Goal: Task Accomplishment & Management: Complete application form

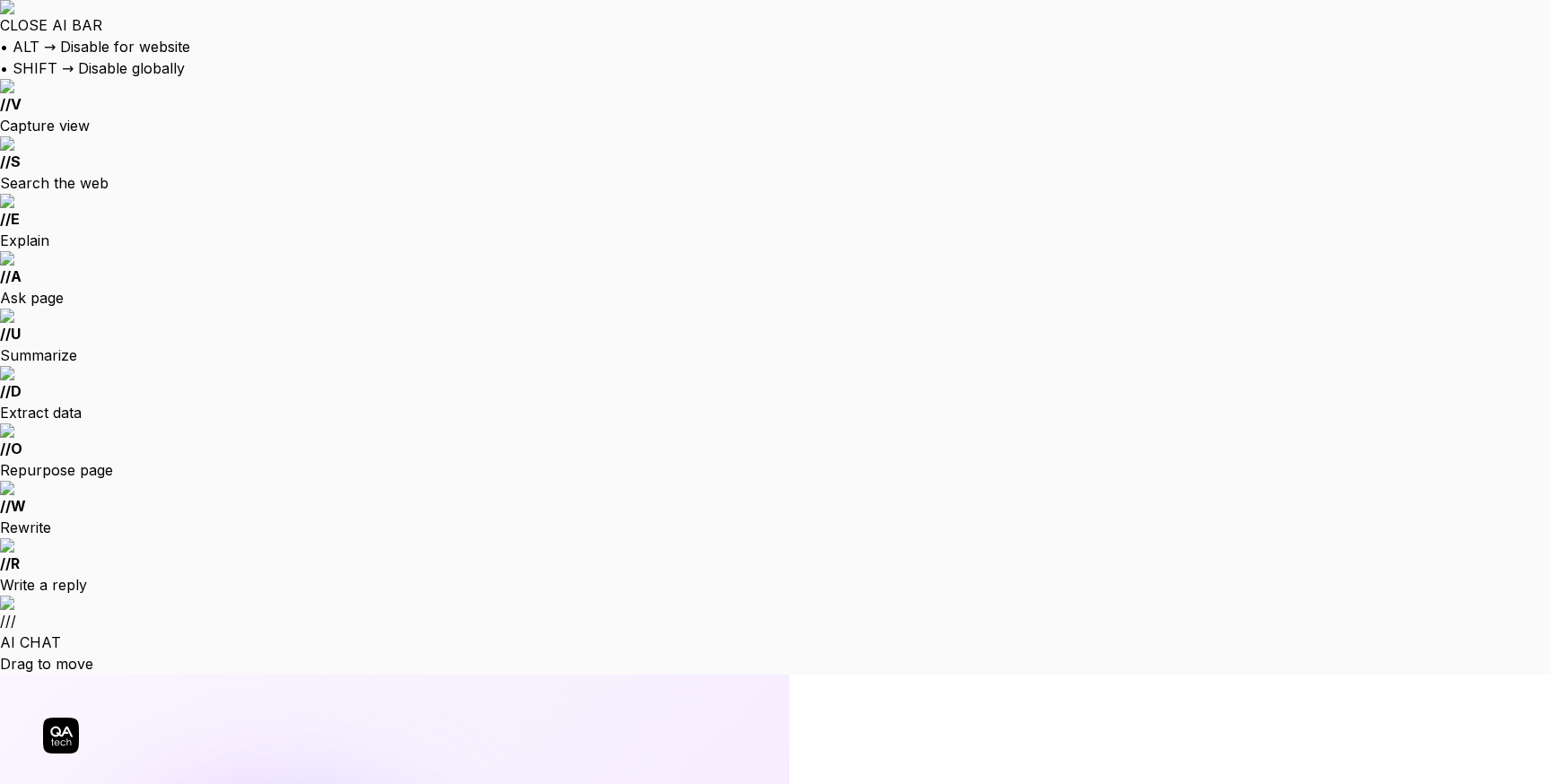
type input "[EMAIL_ADDRESS][DOMAIN_NAME]"
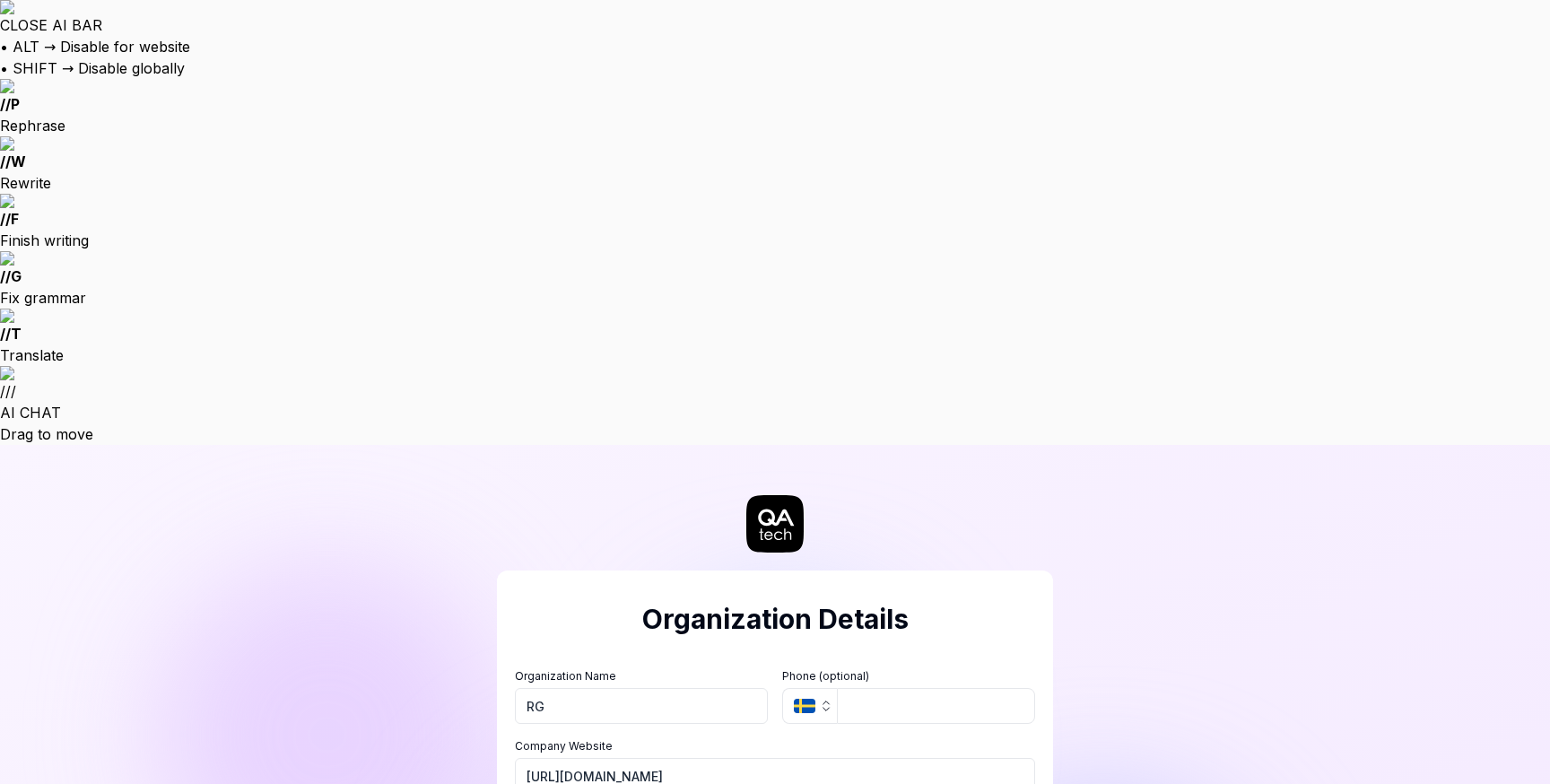
type input "RG"
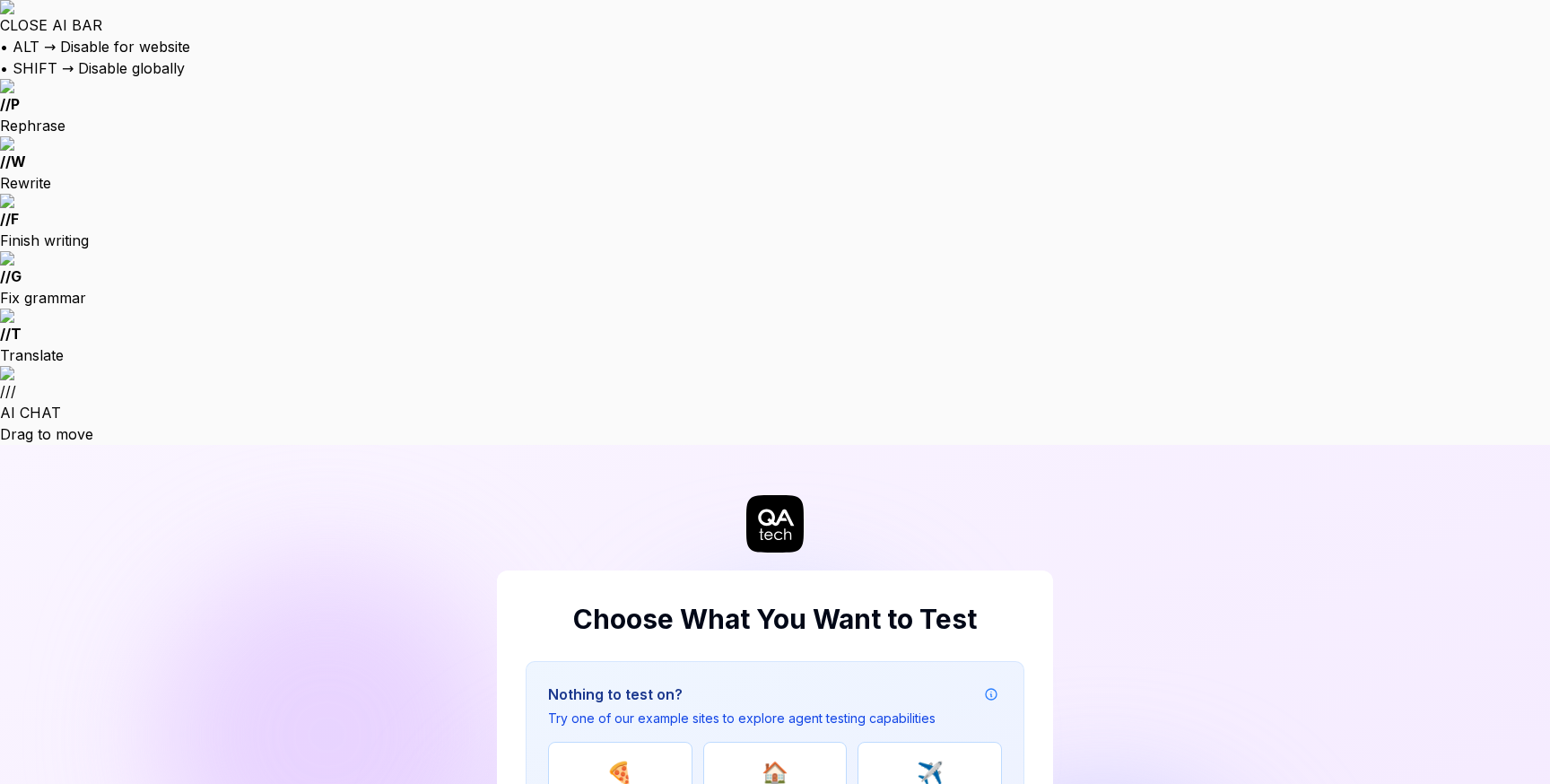
type input "https://redgifs.com"
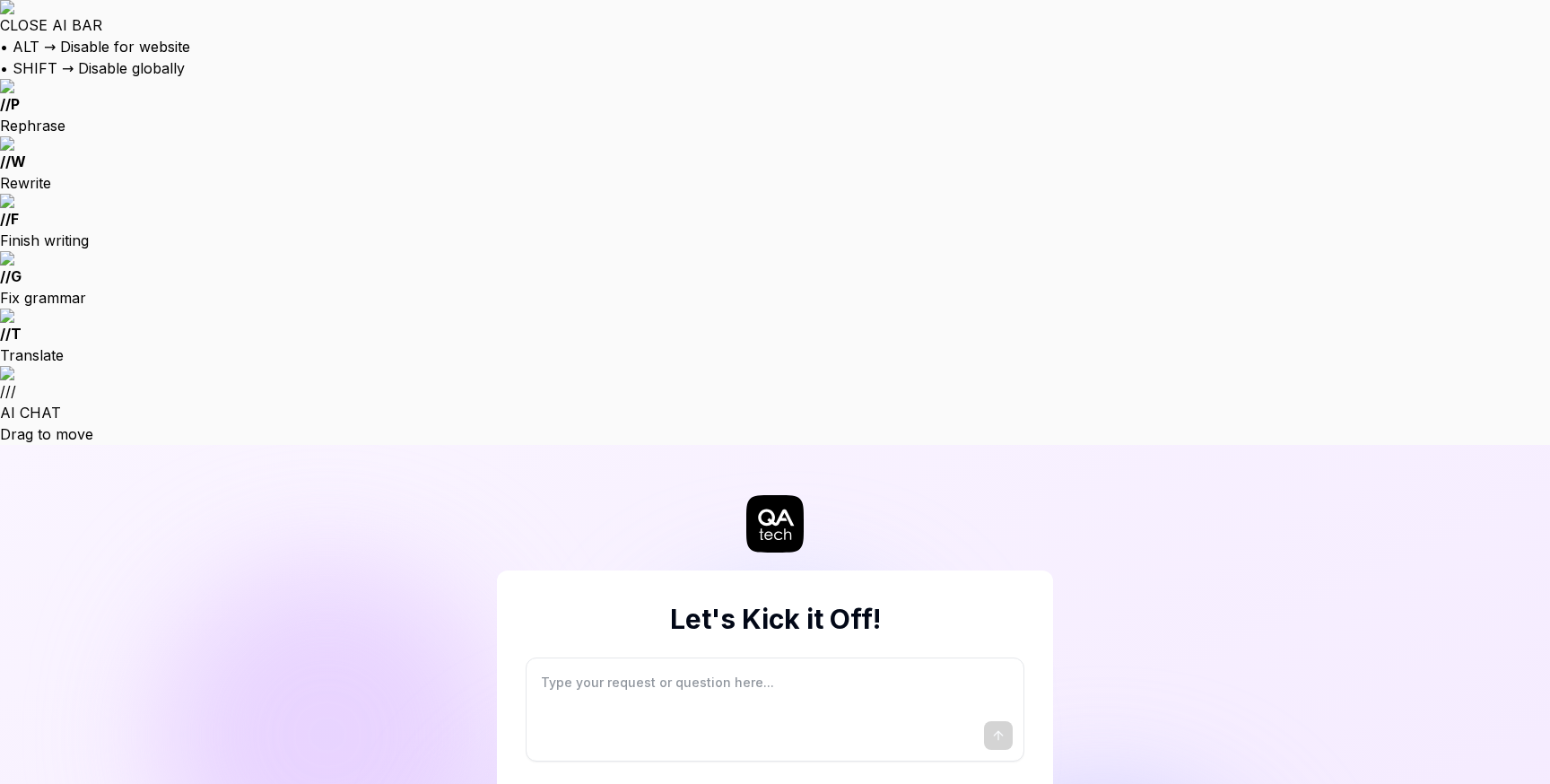
type textarea "*"
type textarea "I"
type textarea "*"
type textarea "I"
type textarea "*"
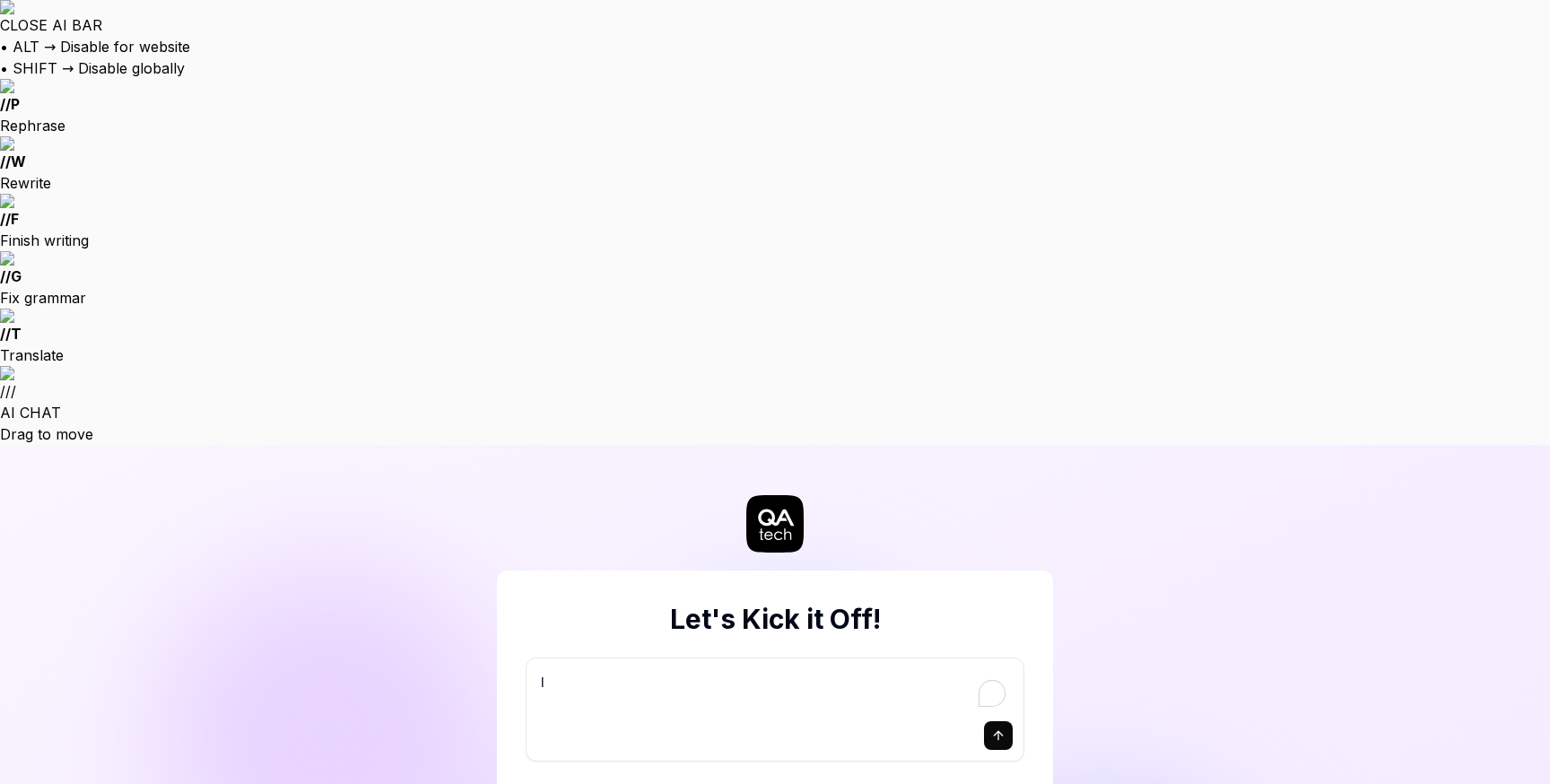
type textarea "I w"
type textarea "*"
type textarea "I wa"
type textarea "*"
type textarea "I wan"
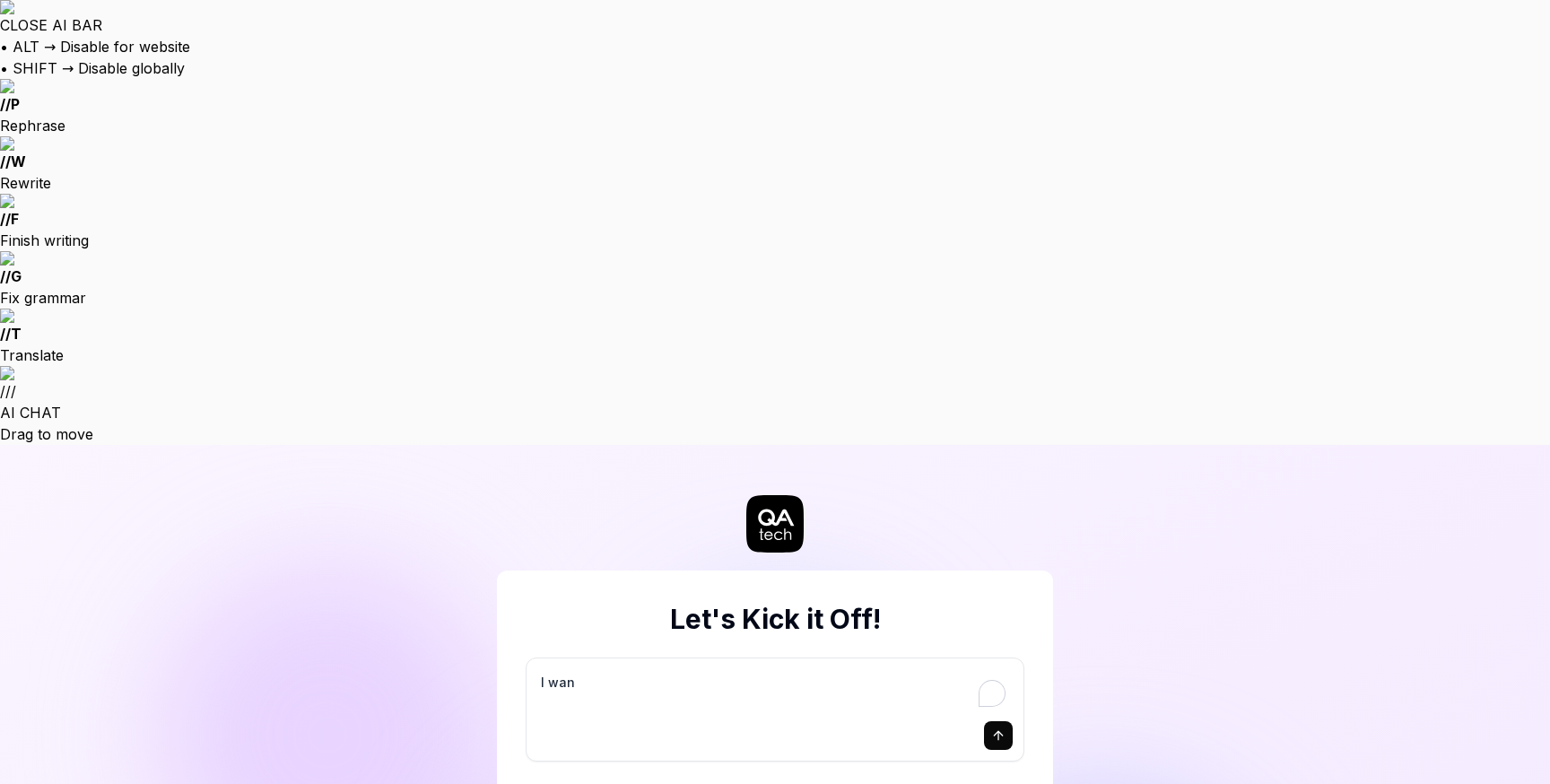
type textarea "*"
type textarea "I want"
type textarea "*"
type textarea "I want"
type textarea "*"
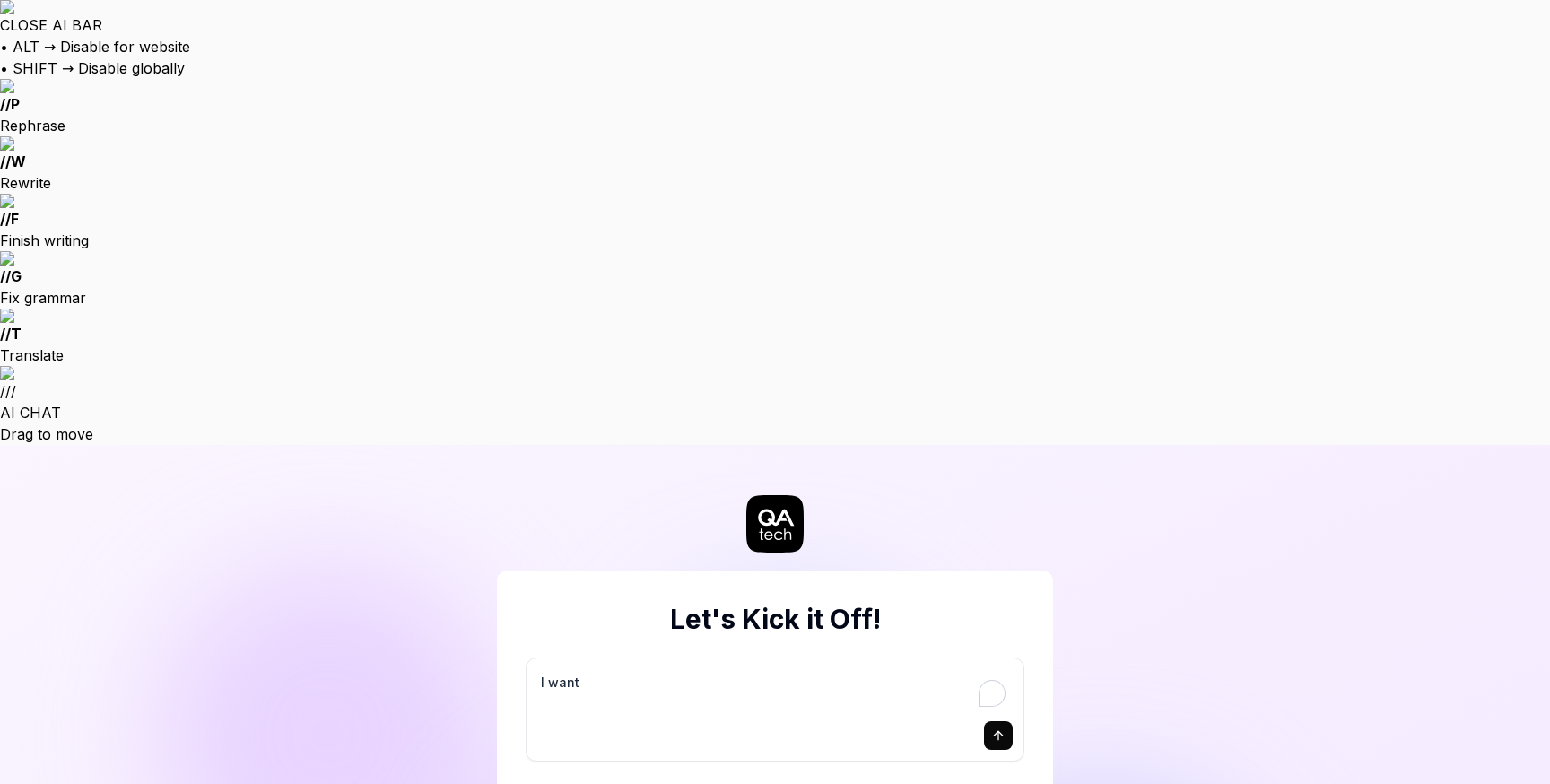
type textarea "I want a"
type textarea "*"
type textarea "I want a"
type textarea "*"
type textarea "I want a g"
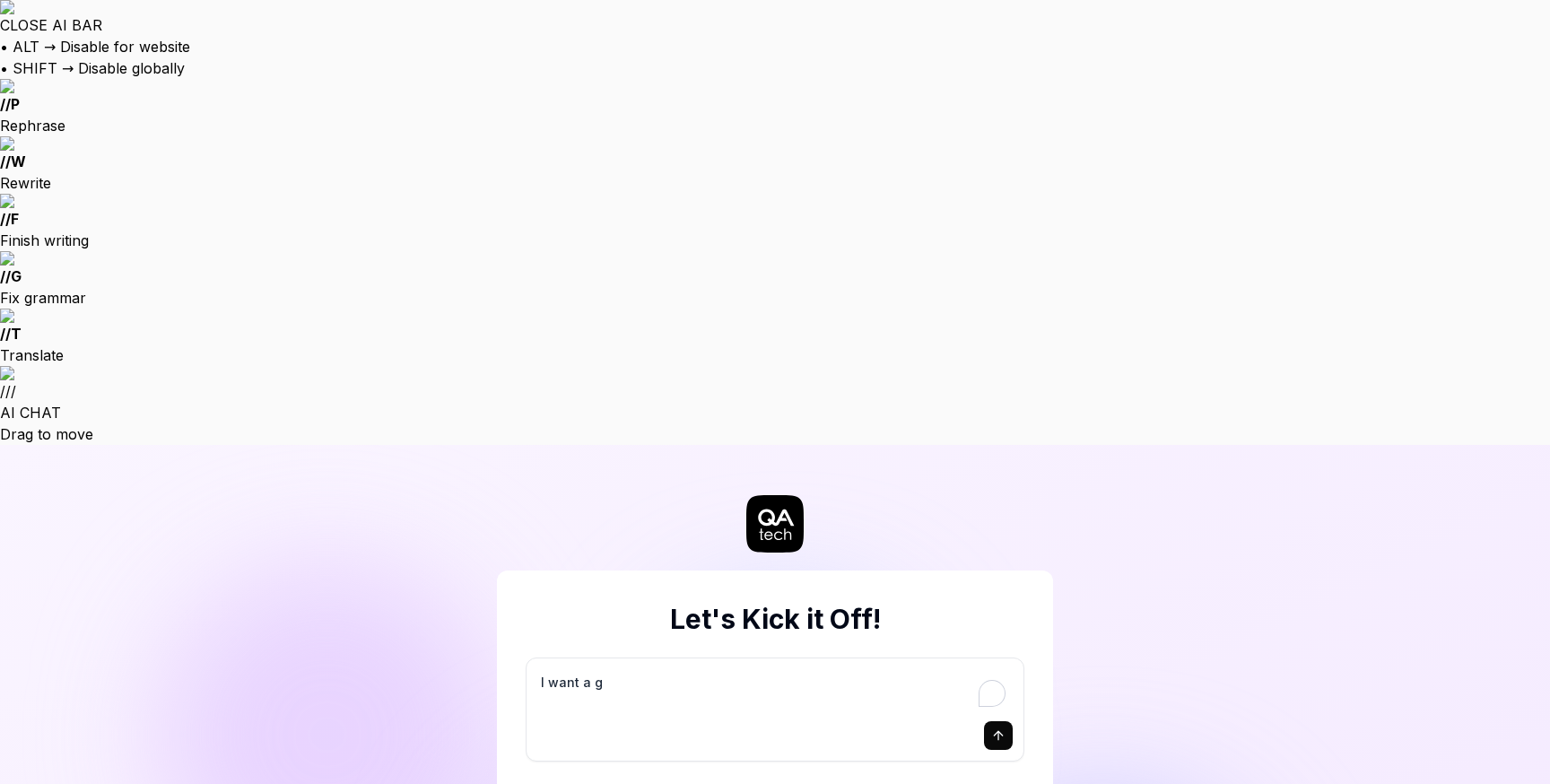
type textarea "*"
type textarea "I want a go"
type textarea "*"
type textarea "I want a goo"
type textarea "*"
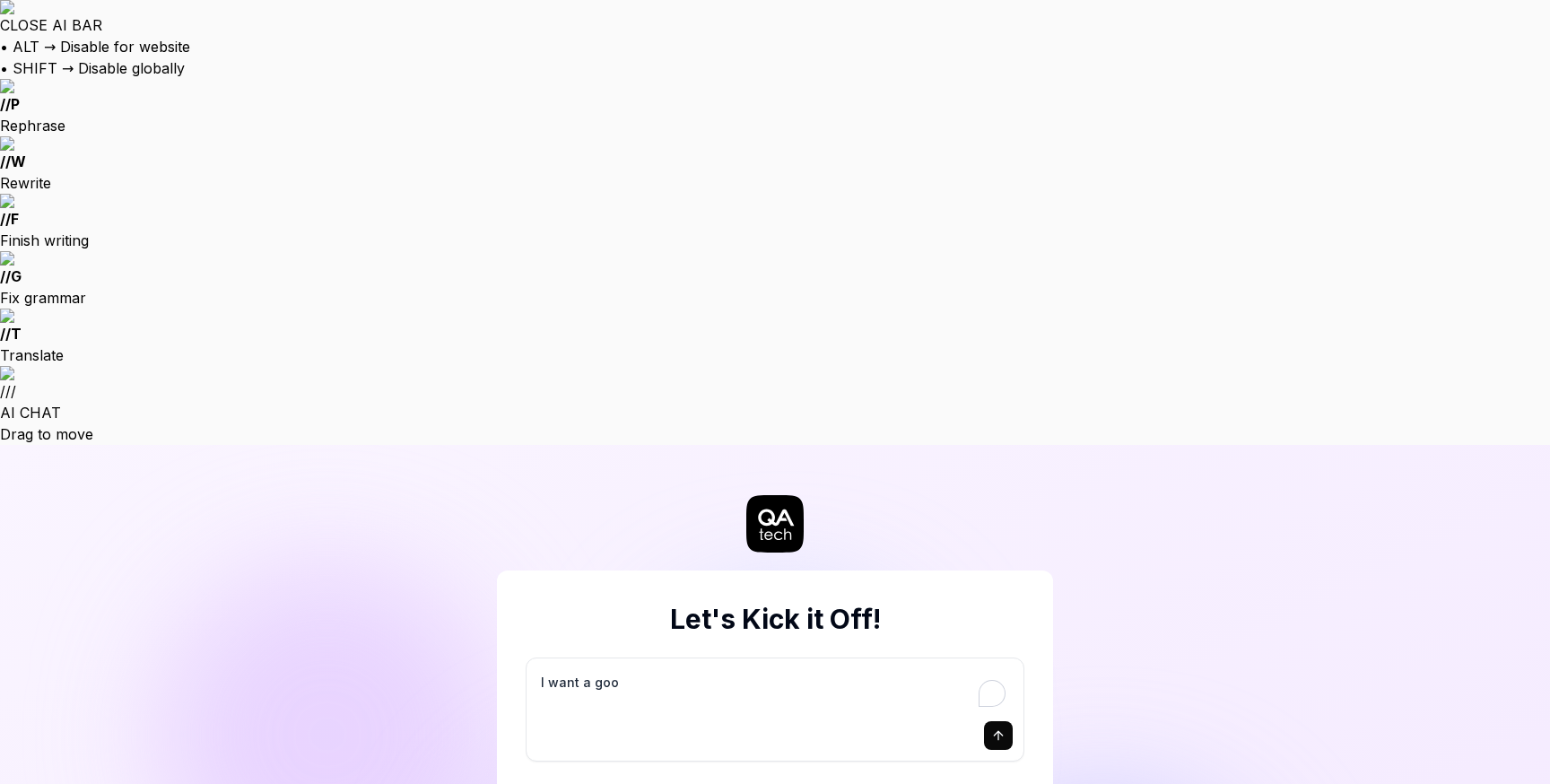
type textarea "I want a good"
type textarea "*"
type textarea "I want a good"
type textarea "*"
type textarea "I want a good t"
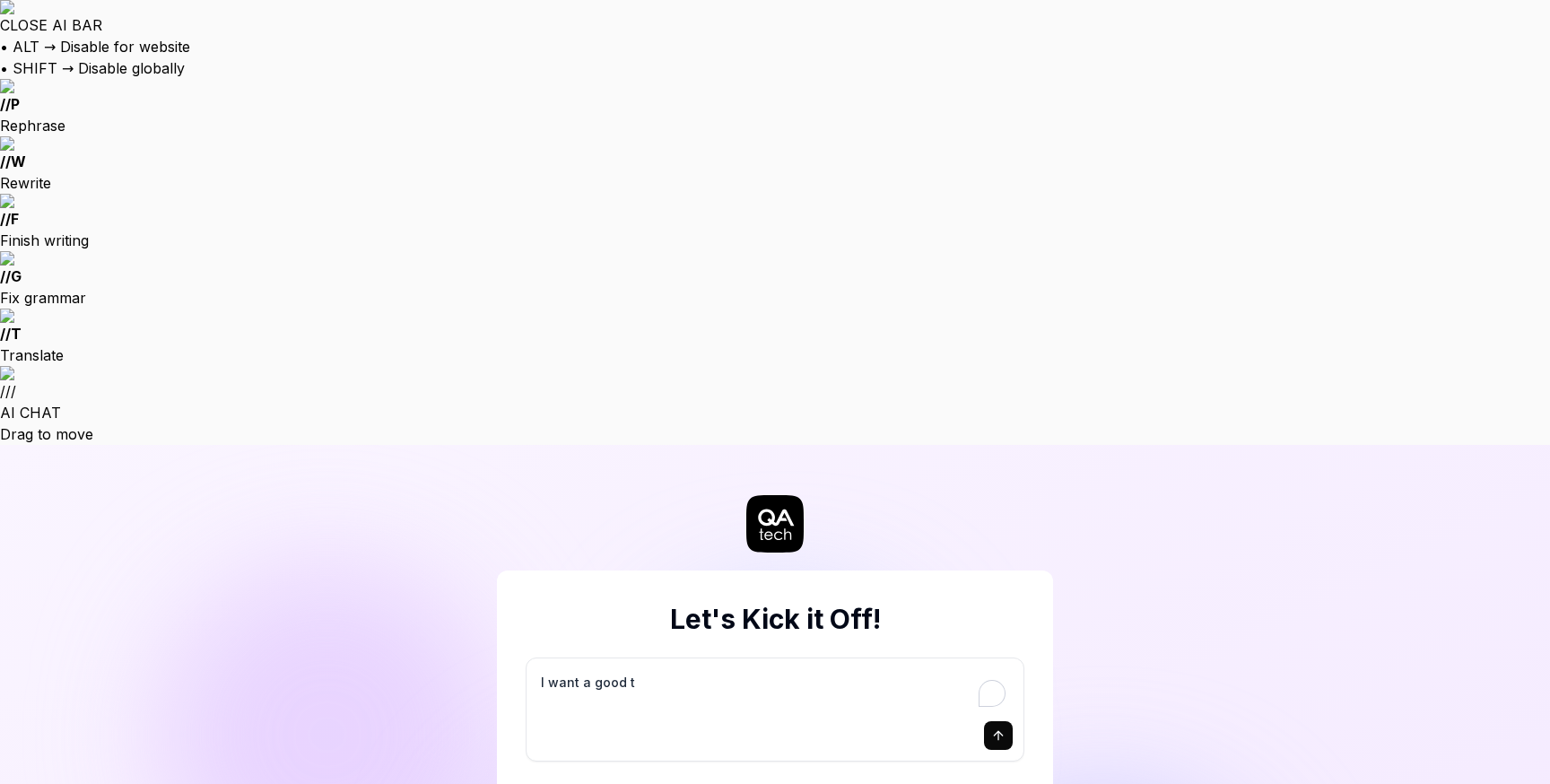
type textarea "*"
type textarea "I want a good te"
type textarea "*"
type textarea "I want a good tes"
type textarea "*"
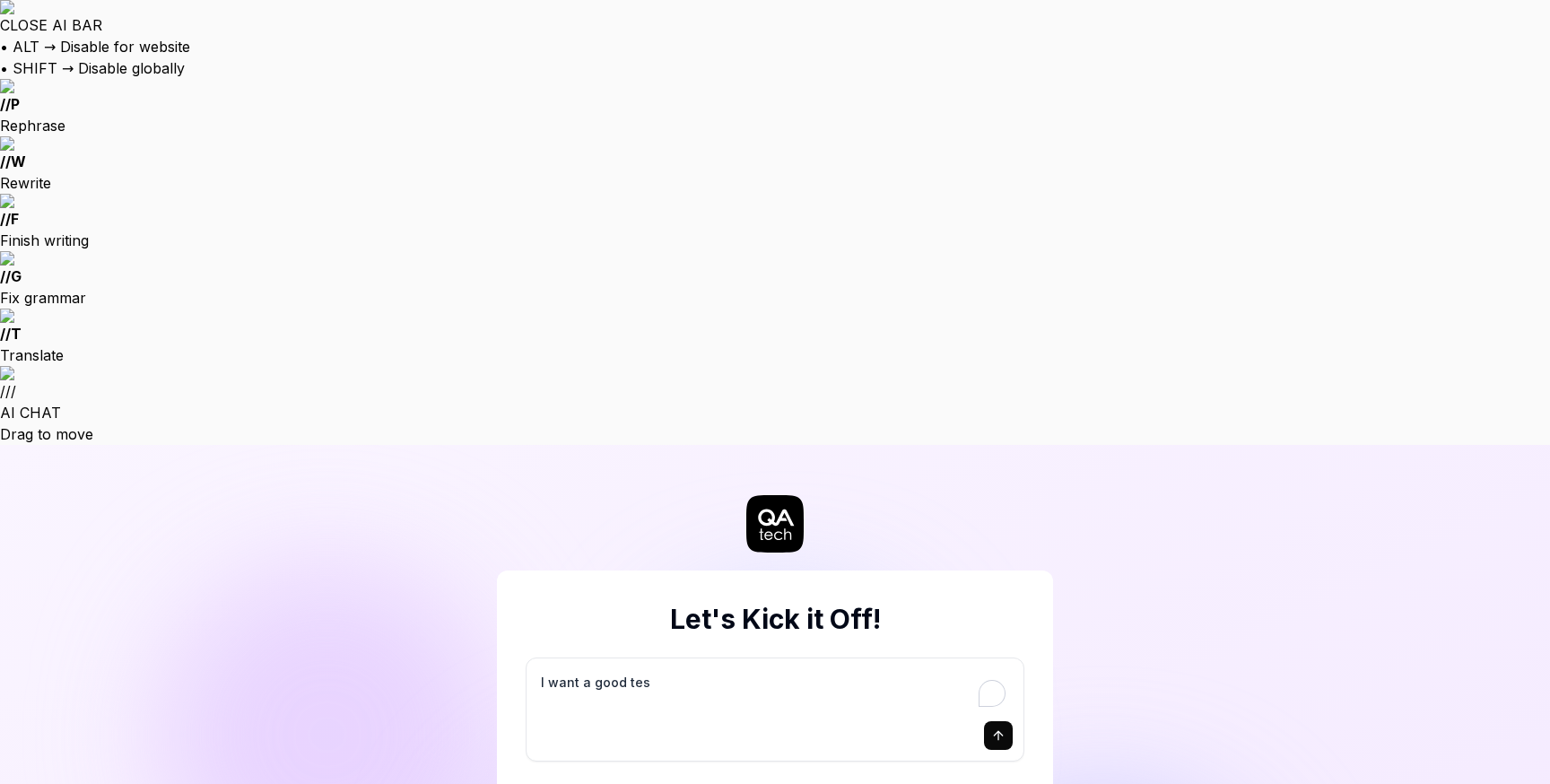
type textarea "I want a good test"
type textarea "*"
type textarea "I want a good test"
type textarea "*"
type textarea "I want a good test s"
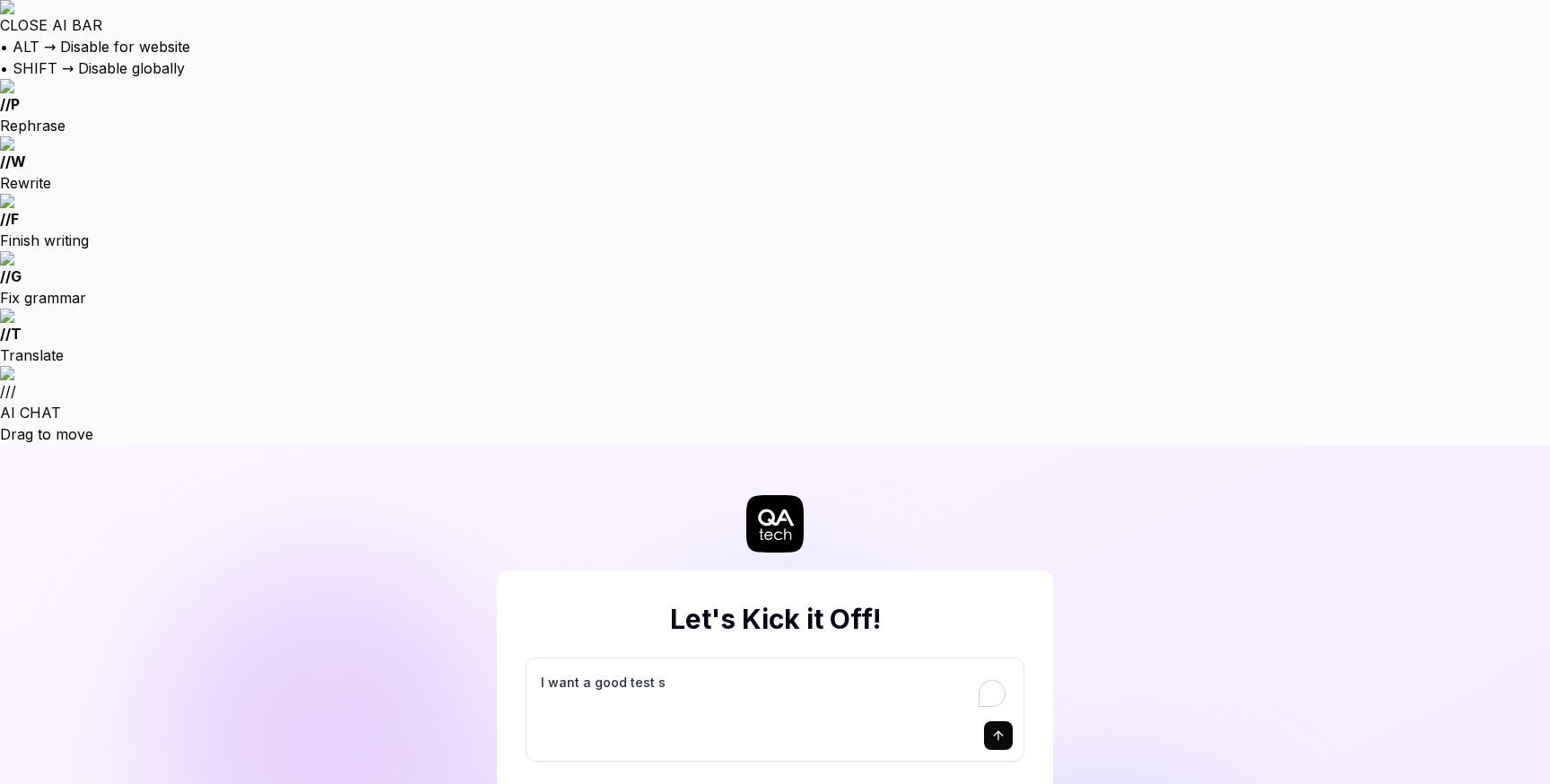
type textarea "*"
type textarea "I want a good test se"
type textarea "*"
type textarea "I want a good test set"
type textarea "*"
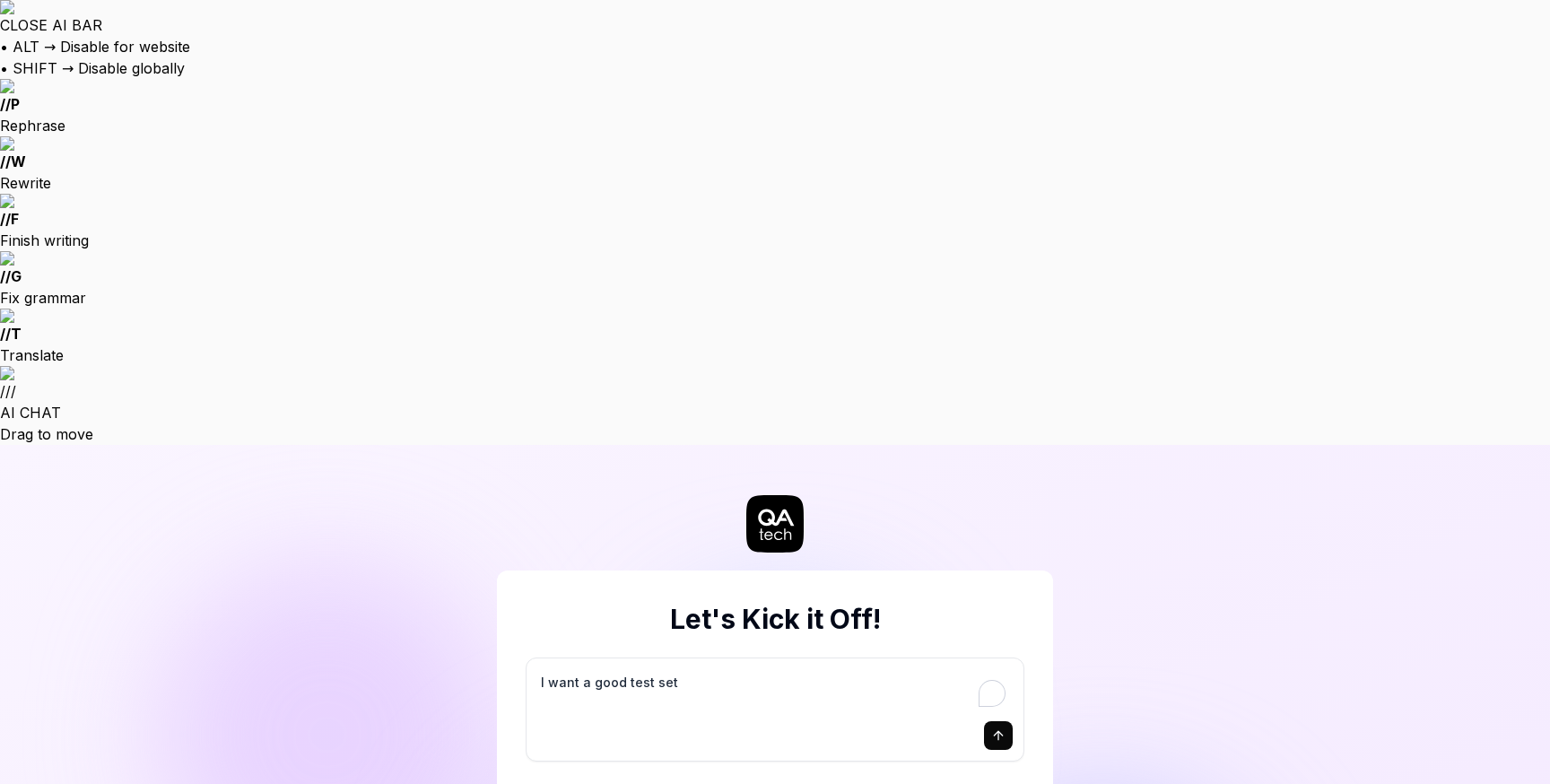
type textarea "I want a good test setu"
type textarea "*"
type textarea "I want a good test setup"
type textarea "*"
type textarea "I want a good test setup"
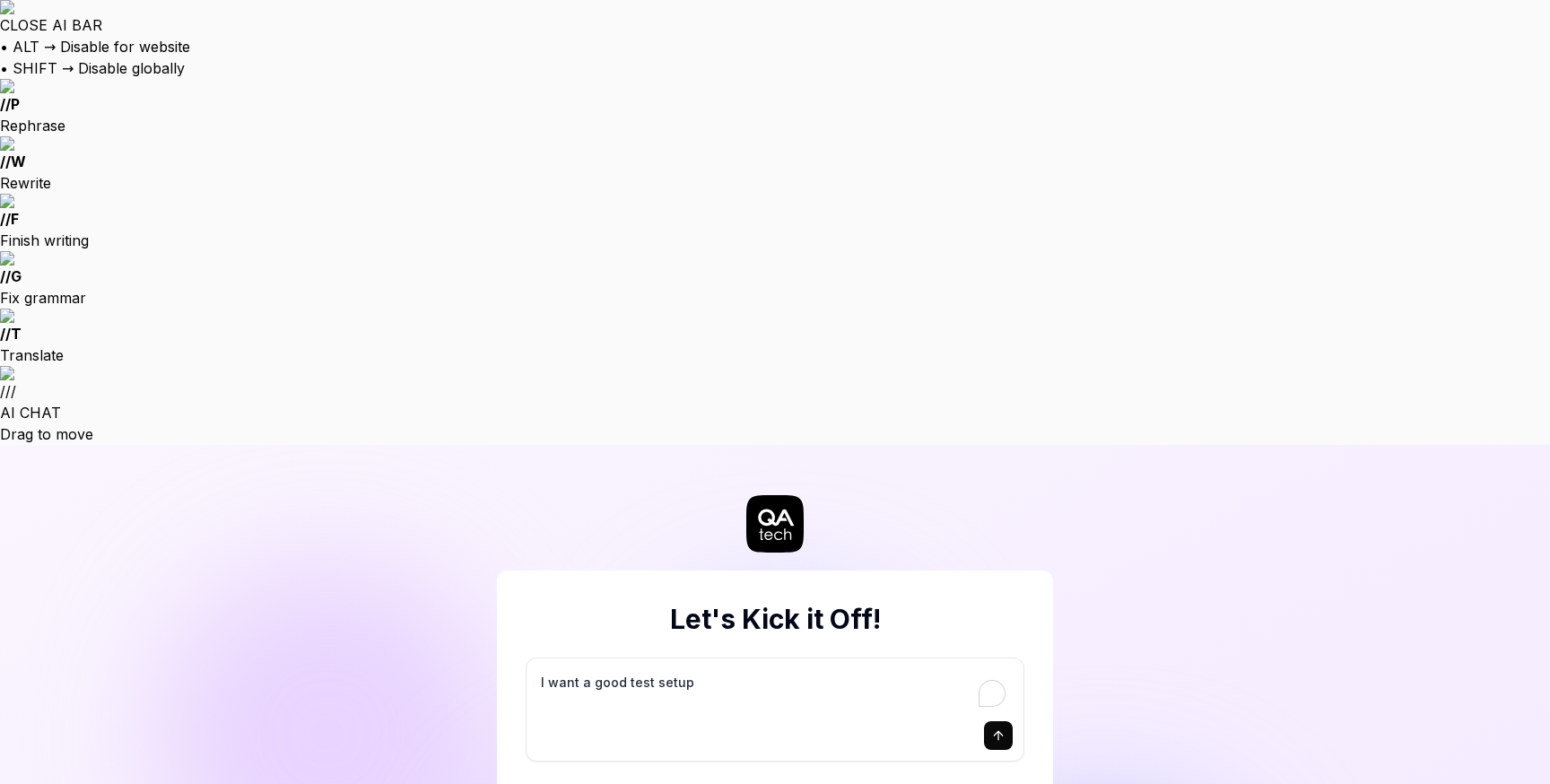
type textarea "*"
type textarea "I want a good test setup f"
type textarea "*"
type textarea "I want a good test setup fo"
type textarea "*"
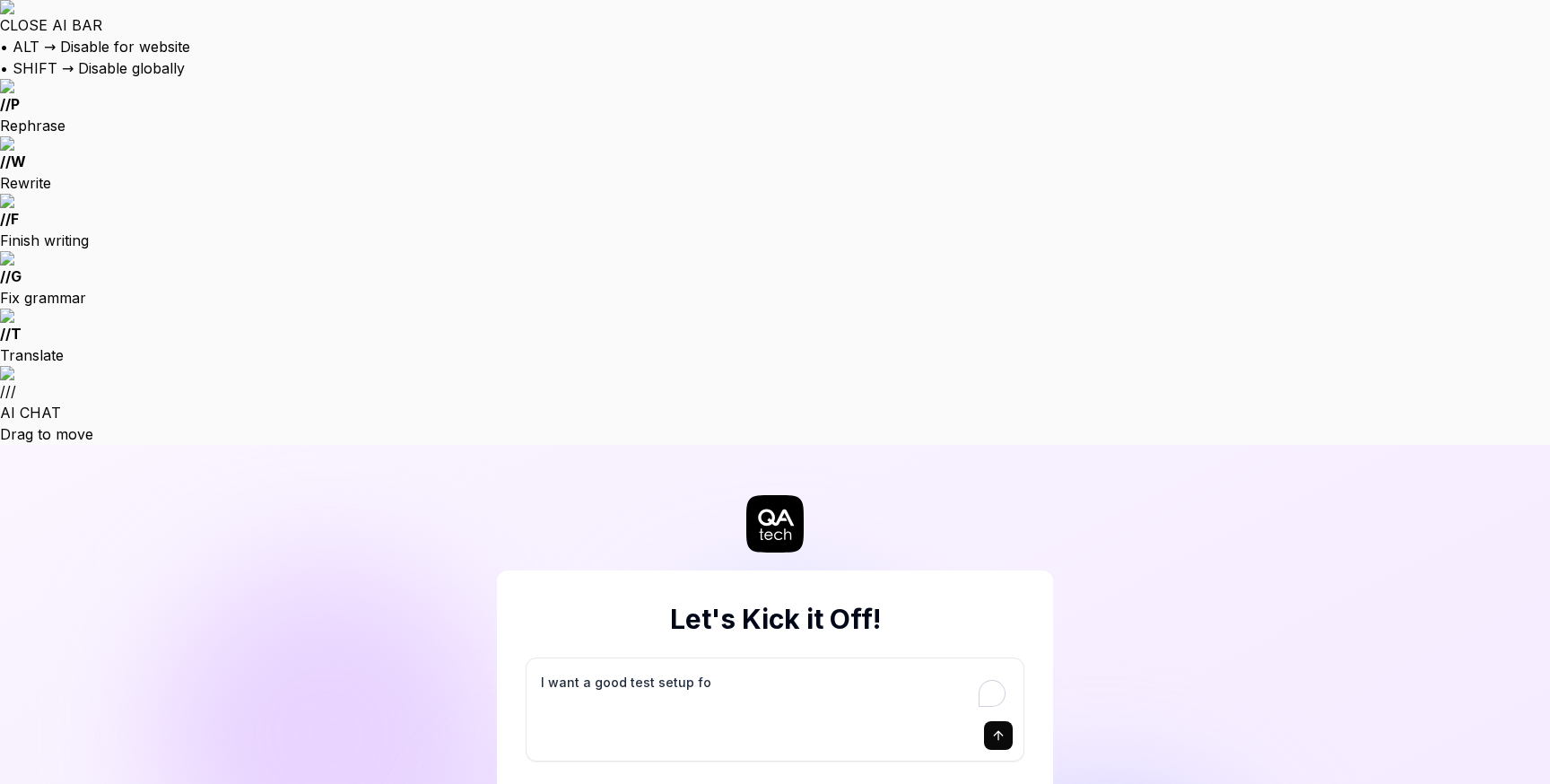
type textarea "I want a good test setup for"
type textarea "*"
type textarea "I want a good test setup for"
type textarea "*"
type textarea "I want a good test setup for m"
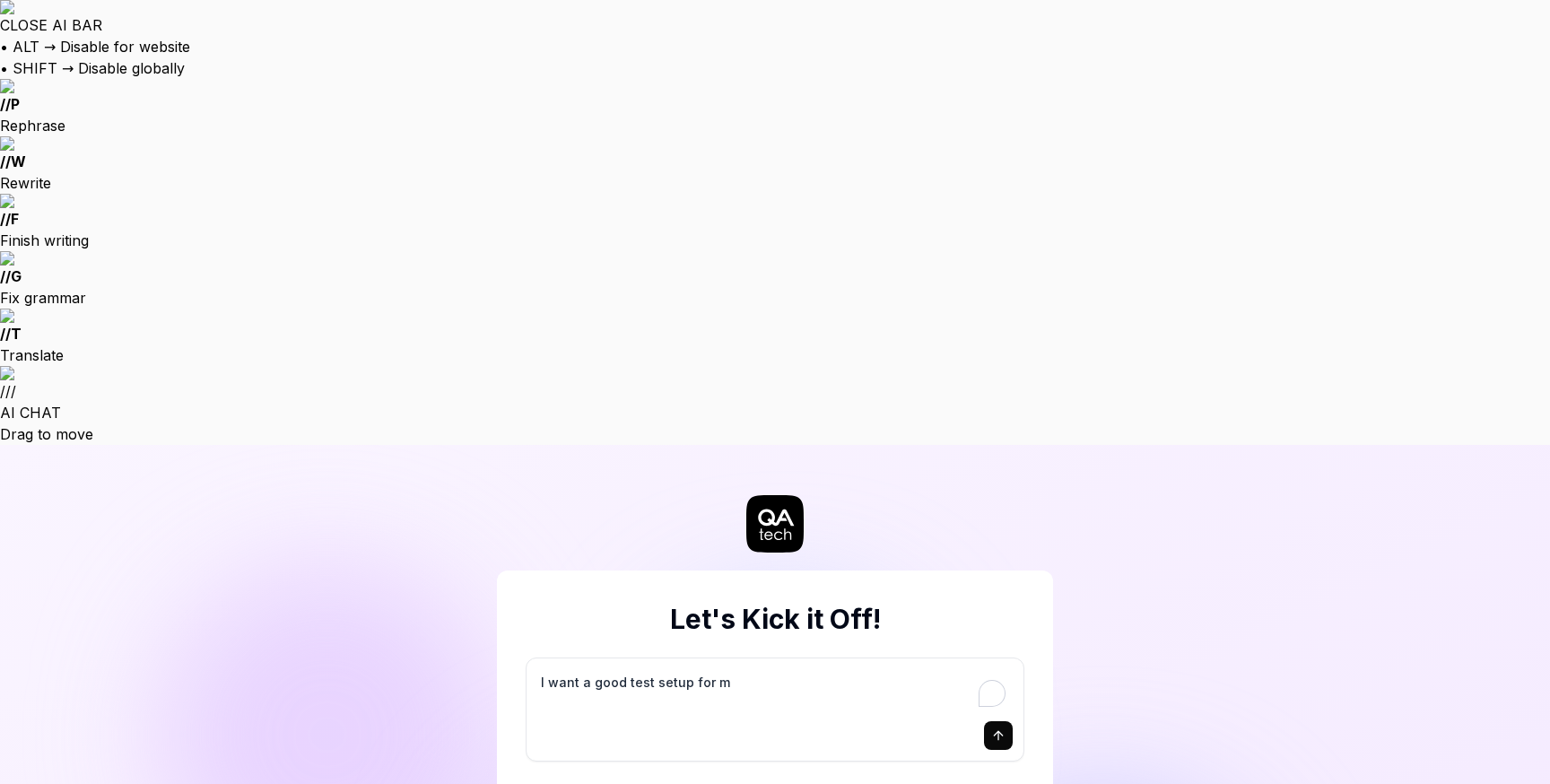
type textarea "*"
type textarea "I want a good test setup for my"
type textarea "*"
type textarea "I want a good test setup for my"
type textarea "*"
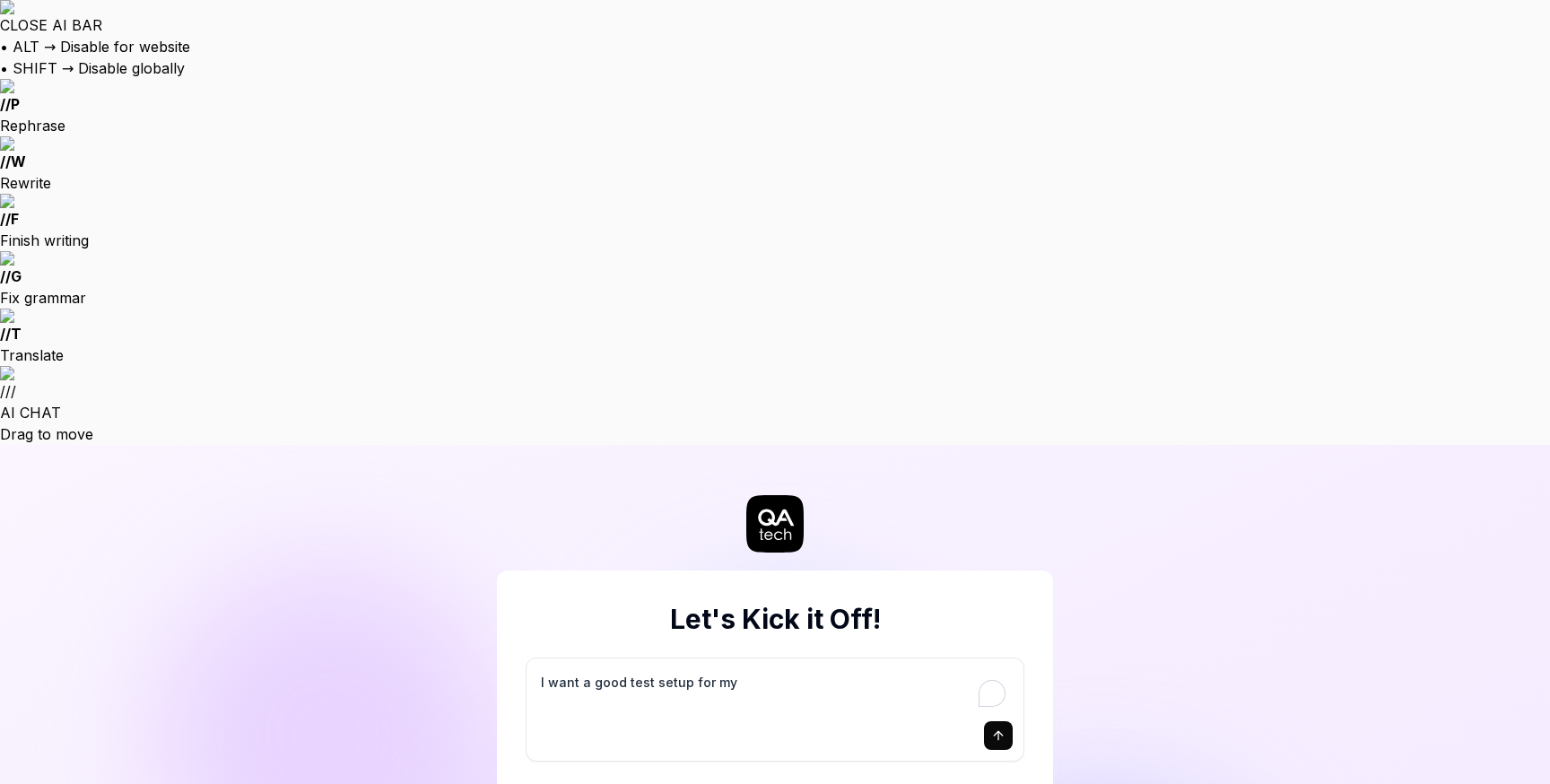
type textarea "I want a good test setup for my s"
type textarea "*"
type textarea "I want a good test setup for my si"
type textarea "*"
type textarea "I want a good test setup for my sit"
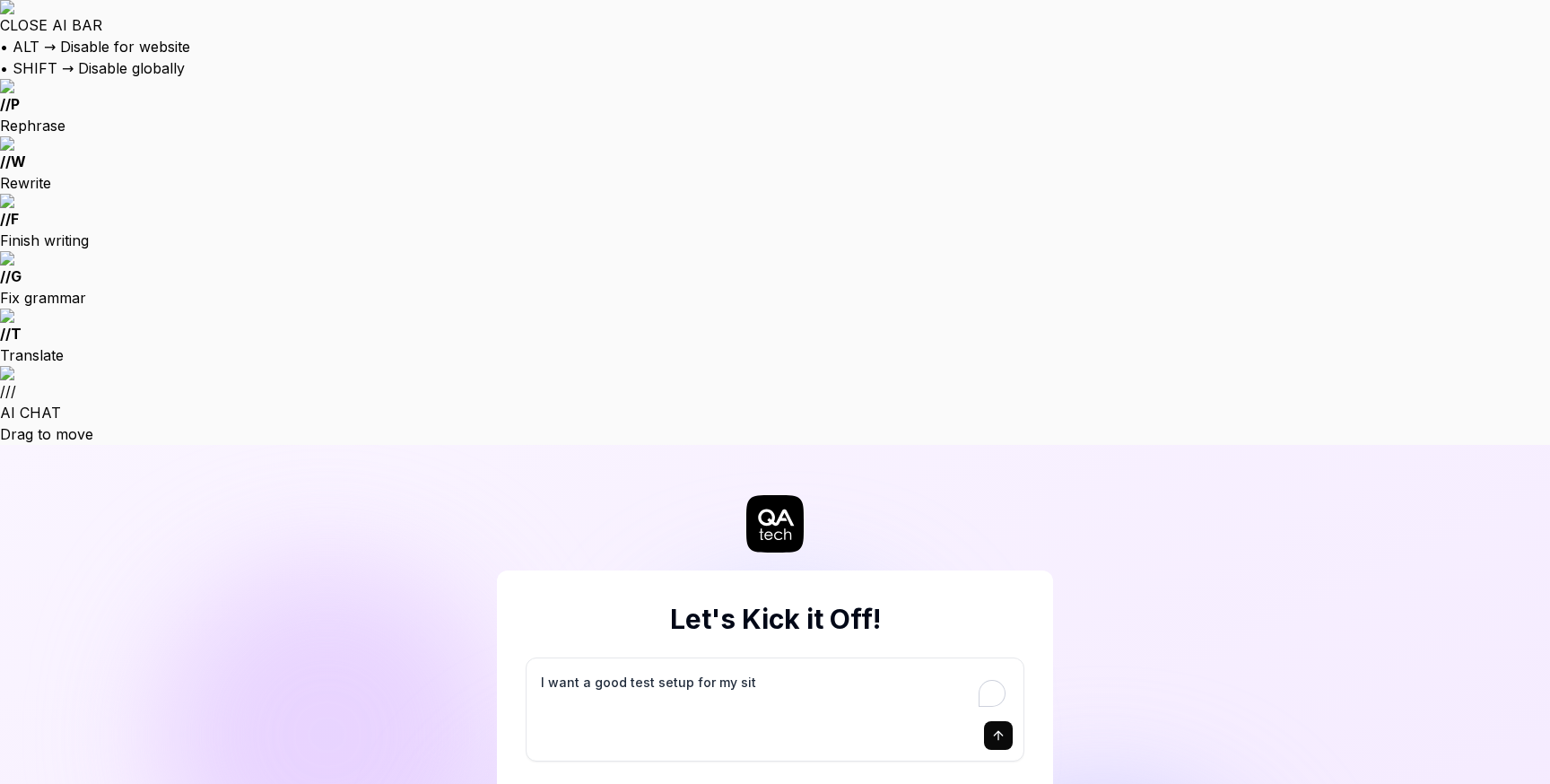
type textarea "*"
type textarea "I want a good test setup for my site"
type textarea "*"
type textarea "I want a good test setup for my site"
type textarea "*"
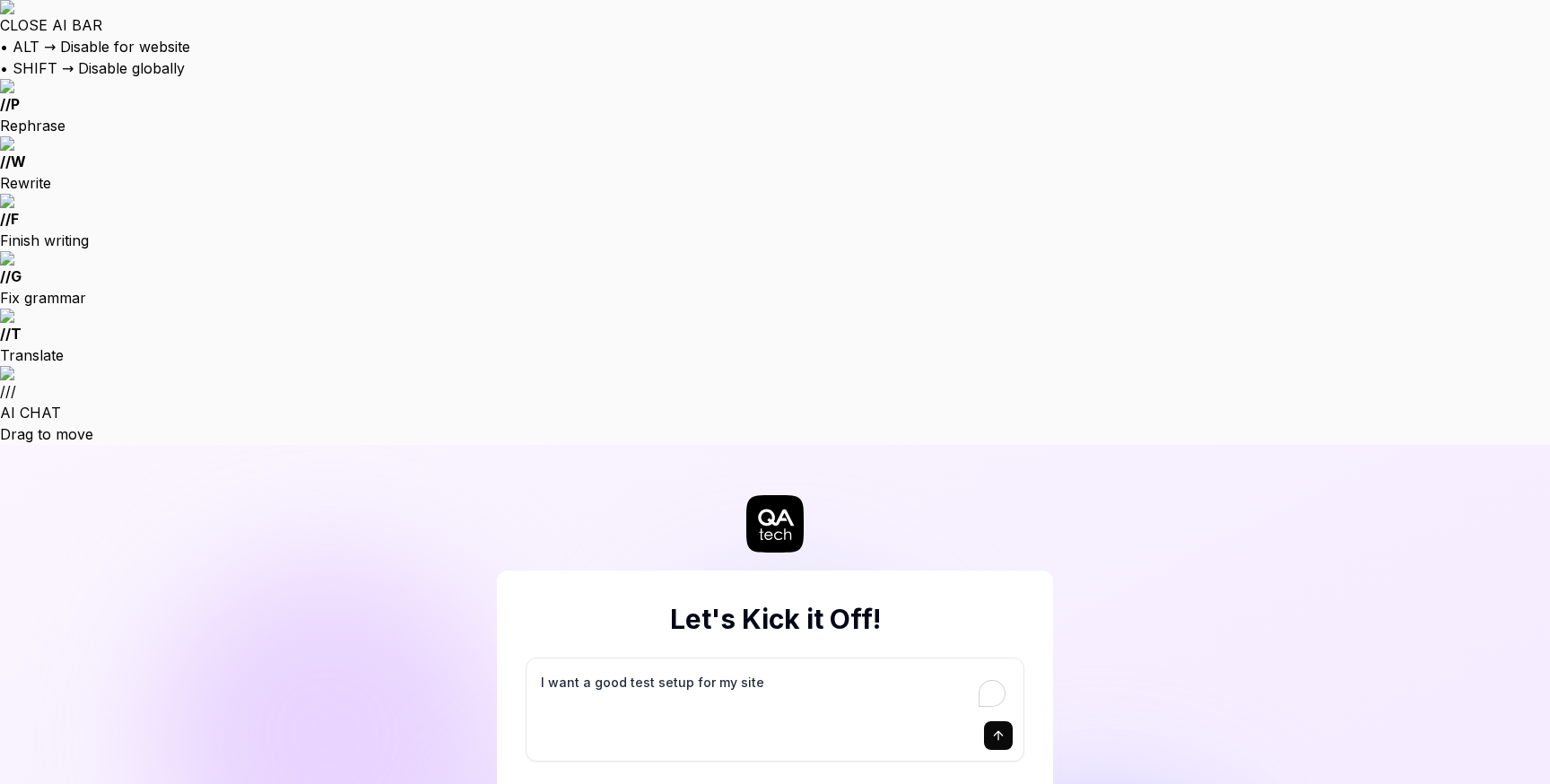
type textarea "I want a good test setup for my site -"
type textarea "*"
type textarea "I want a good test setup for my site -"
type textarea "*"
type textarea "I want a good test setup for my site - h"
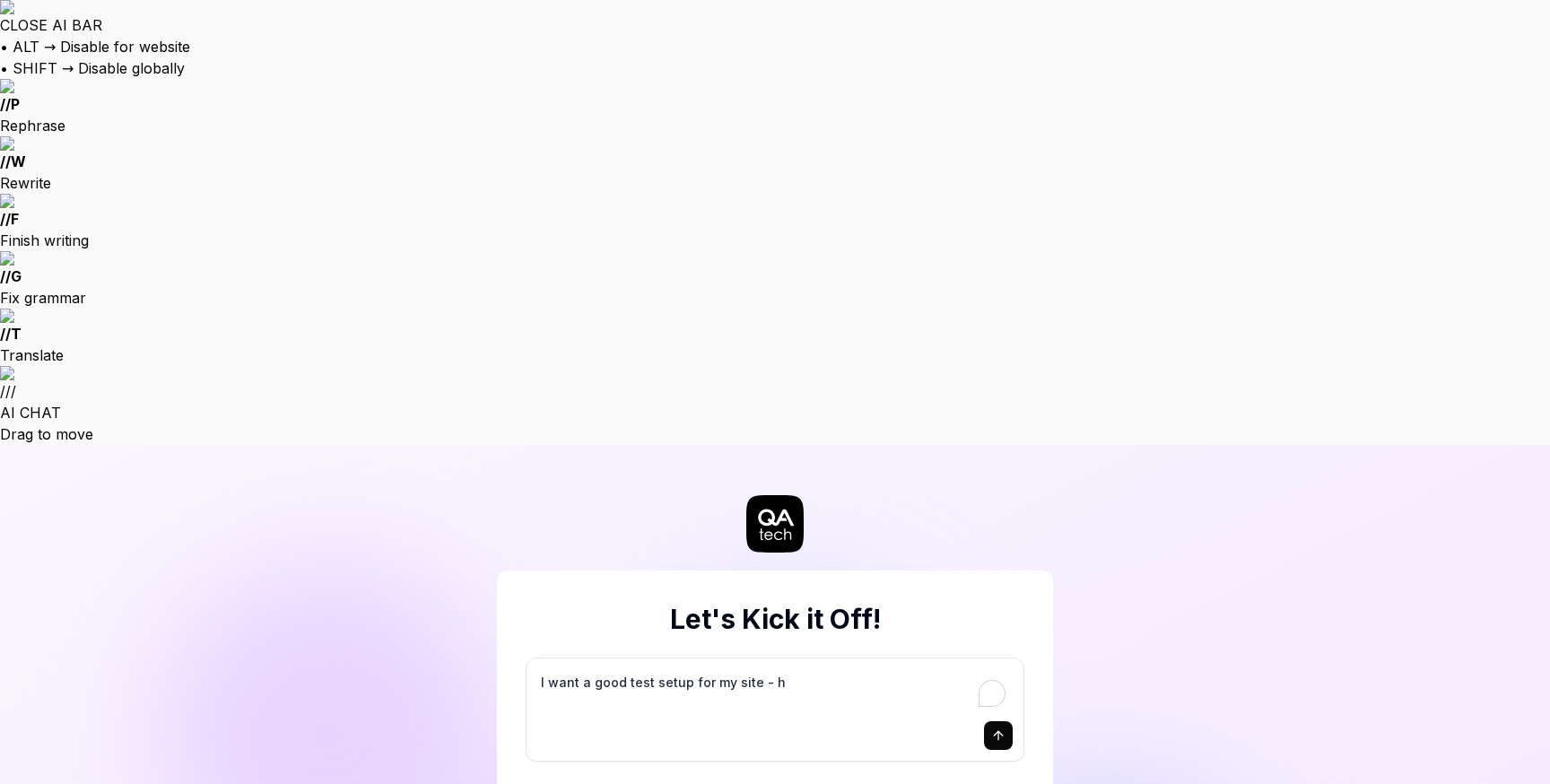
type textarea "*"
type textarea "I want a good test setup for my site - he"
type textarea "*"
type textarea "I want a good test setup for my site - hel"
type textarea "*"
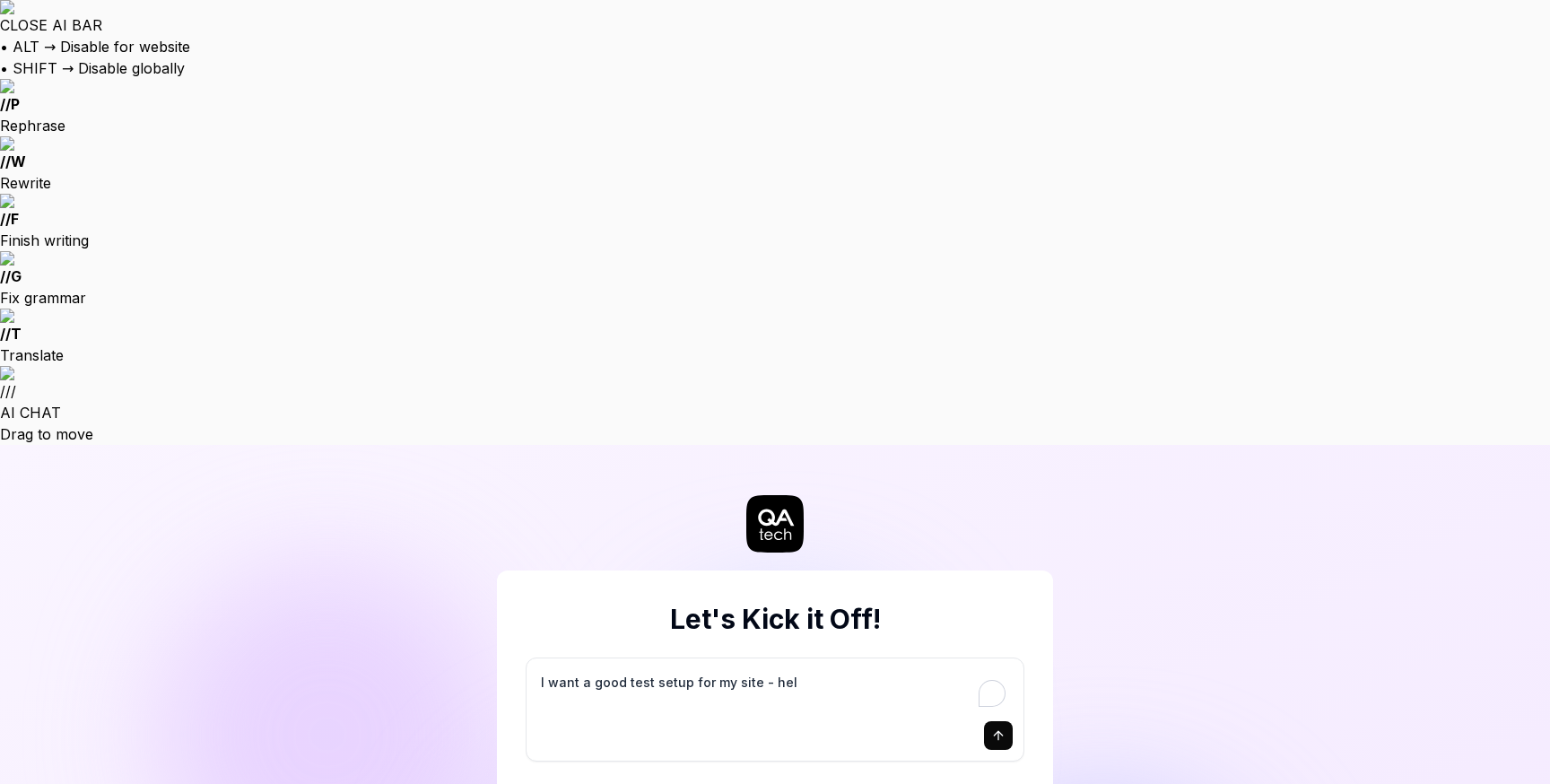
type textarea "I want a good test setup for my site - help"
type textarea "*"
type textarea "I want a good test setup for my site - help"
type textarea "*"
type textarea "I want a good test setup for my site - help m"
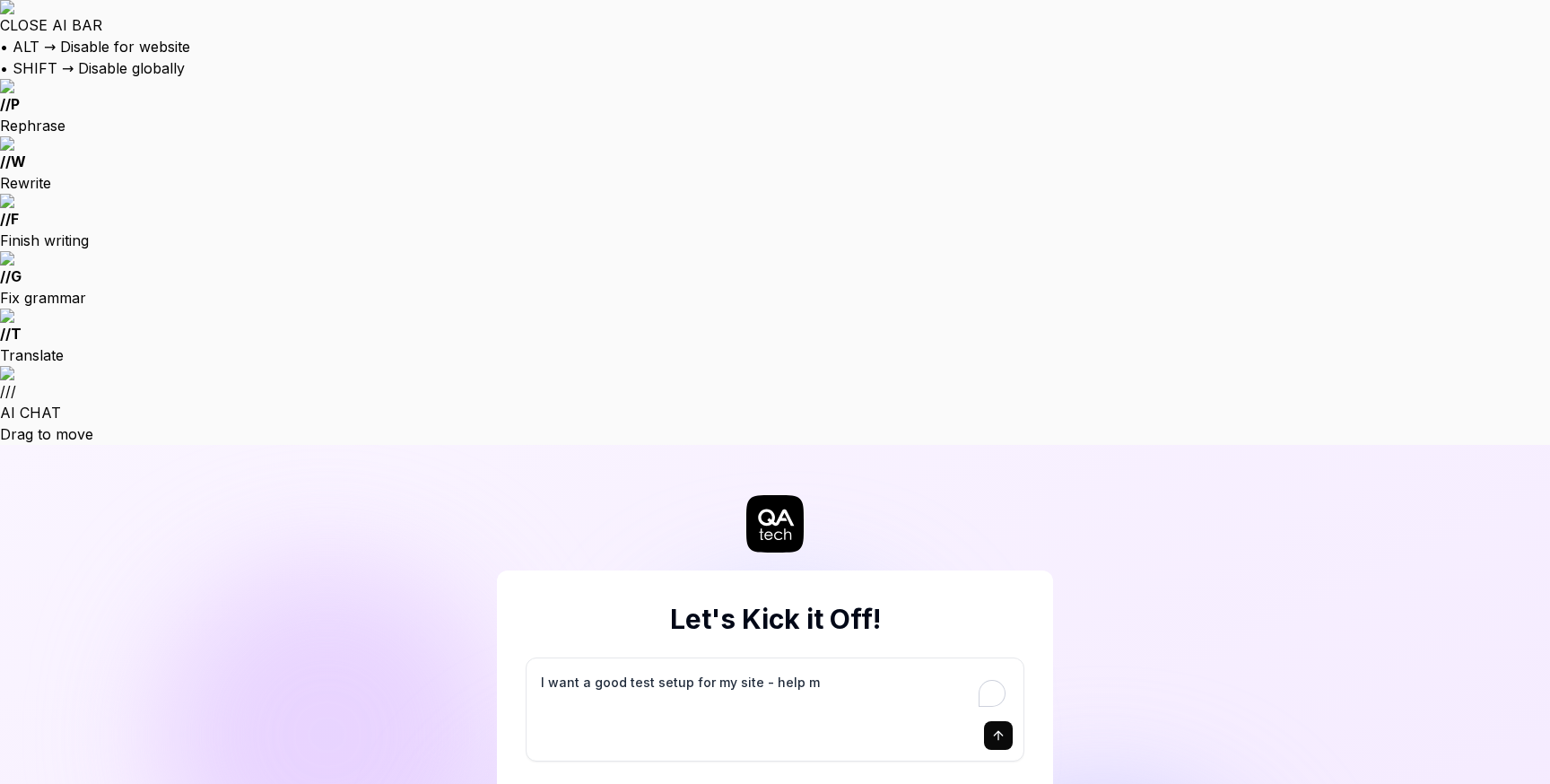
type textarea "*"
type textarea "I want a good test setup for my site - help me"
type textarea "*"
type textarea "I want a good test setup for my site - help me"
type textarea "*"
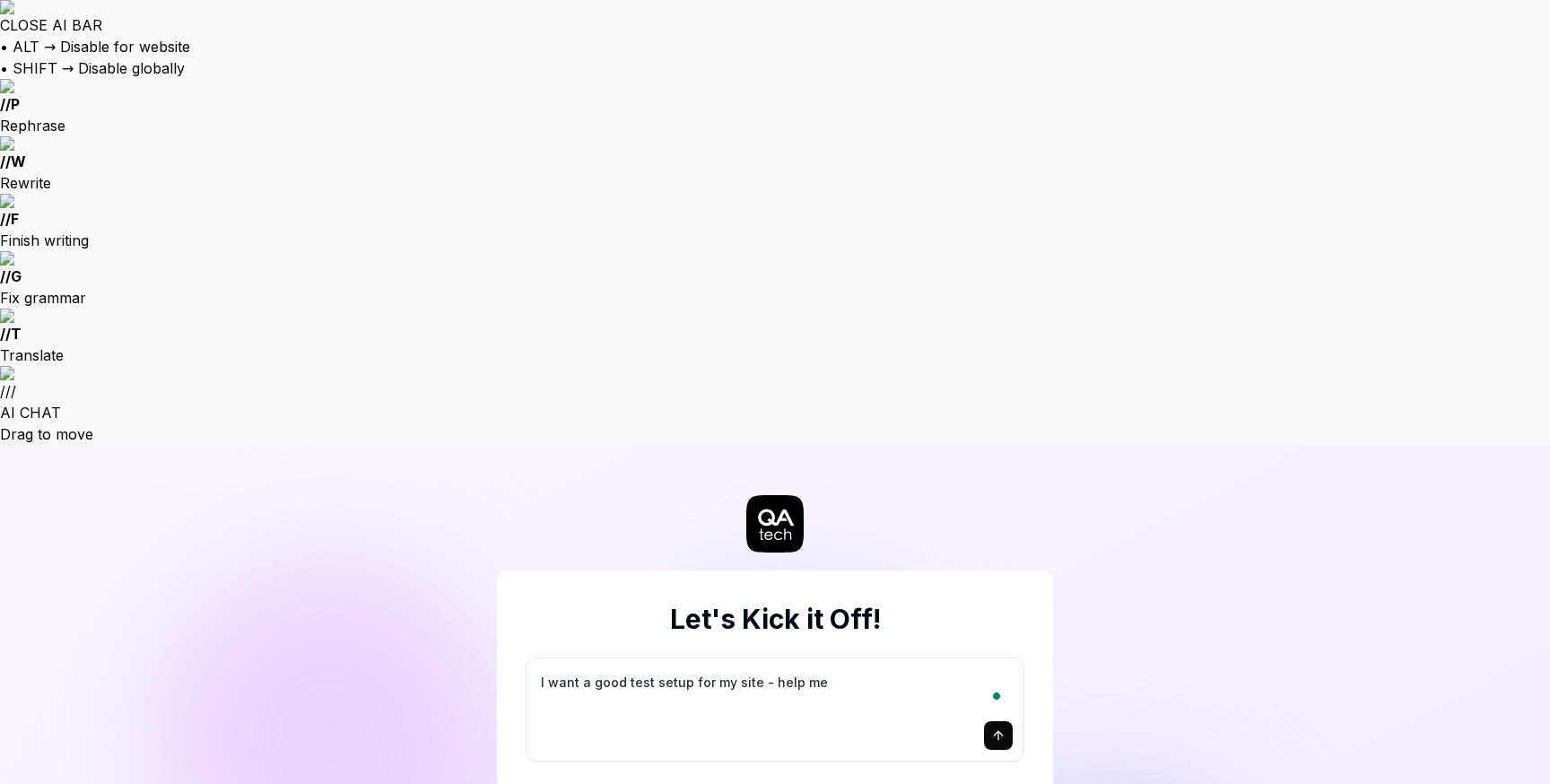
type textarea "I want a good test setup for my site - help me c"
type textarea "*"
type textarea "I want a good test setup for my site - help me cr"
type textarea "*"
type textarea "I want a good test setup for my site - help me cre"
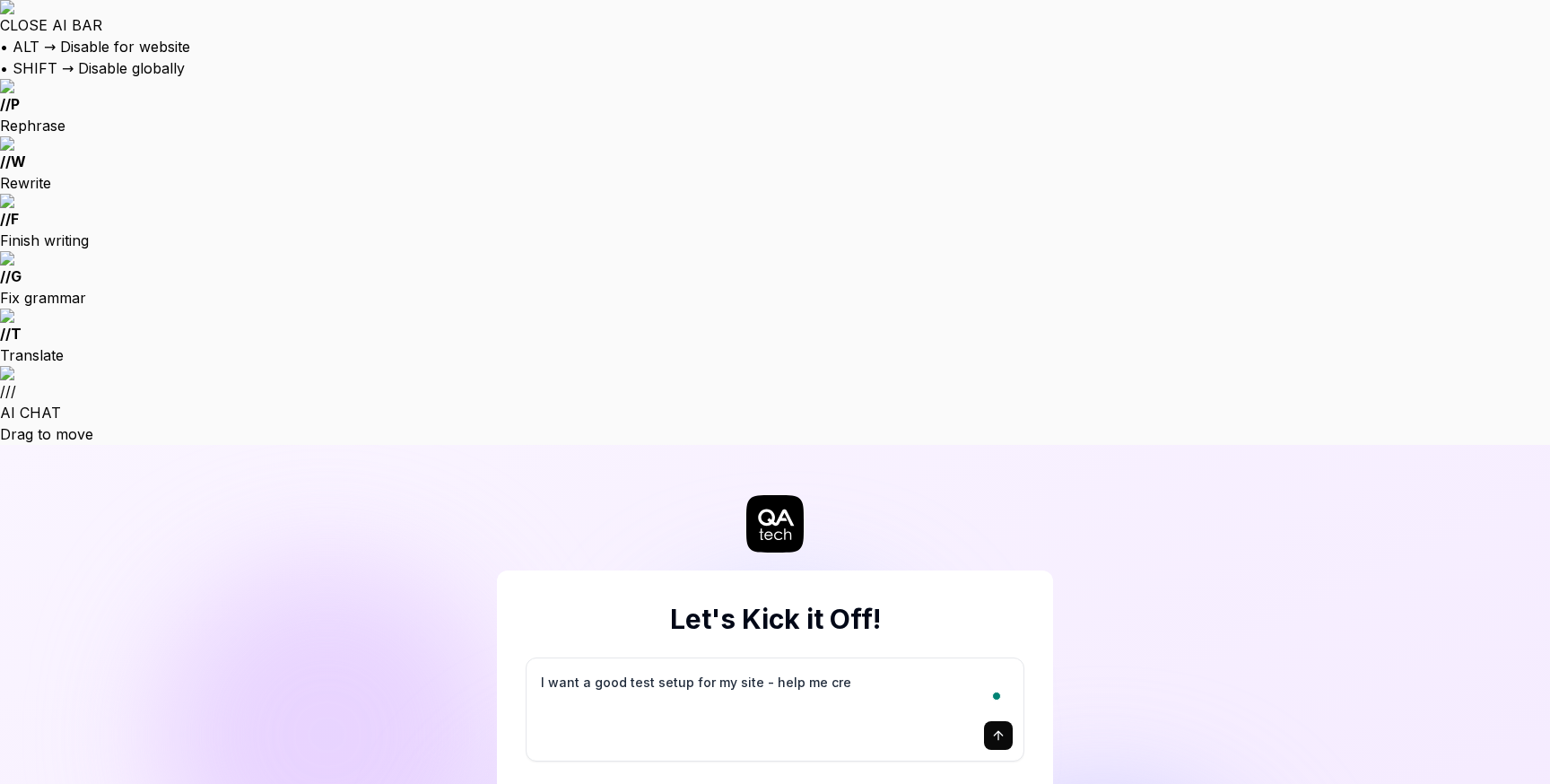
type textarea "*"
type textarea "I want a good test setup for my site - help me crea"
type textarea "*"
type textarea "I want a good test setup for my site - help me creat"
type textarea "*"
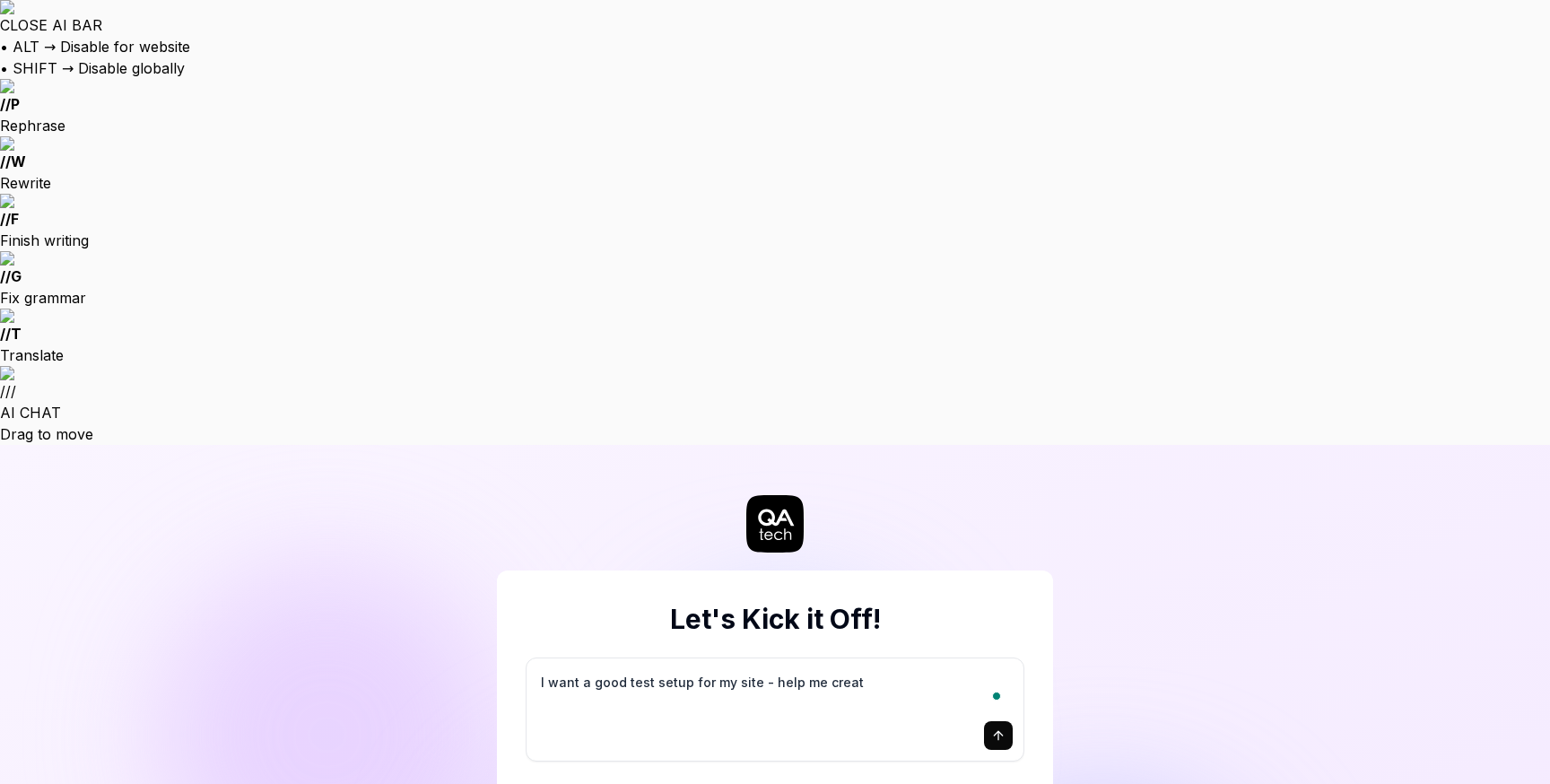
type textarea "I want a good test setup for my site - help me create"
type textarea "*"
type textarea "I want a good test setup for my site - help me create"
type textarea "*"
type textarea "I want a good test setup for my site - help me create t"
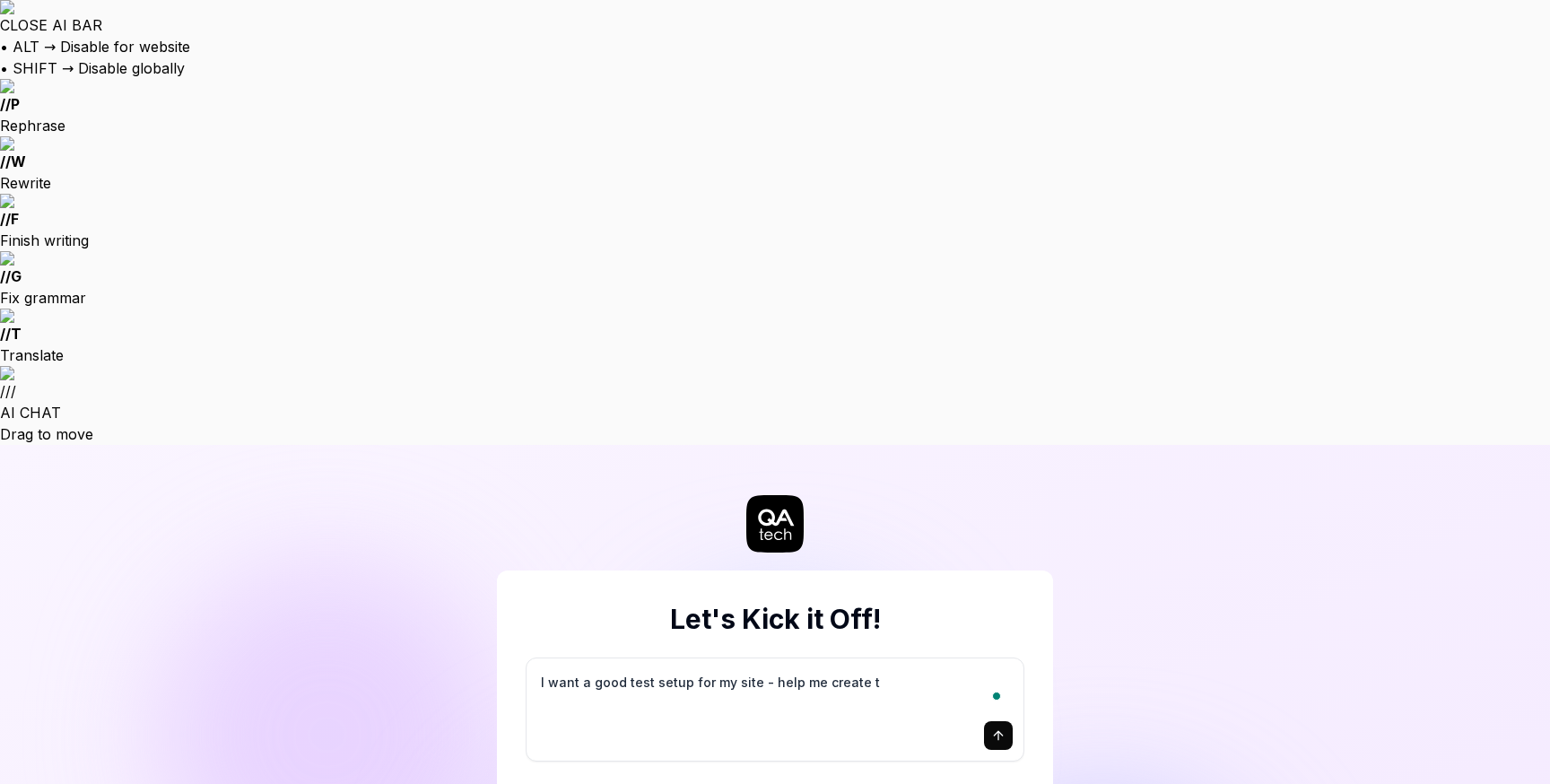
type textarea "*"
type textarea "I want a good test setup for my site - help me create th"
type textarea "*"
type textarea "I want a good test setup for my site - help me create the"
type textarea "*"
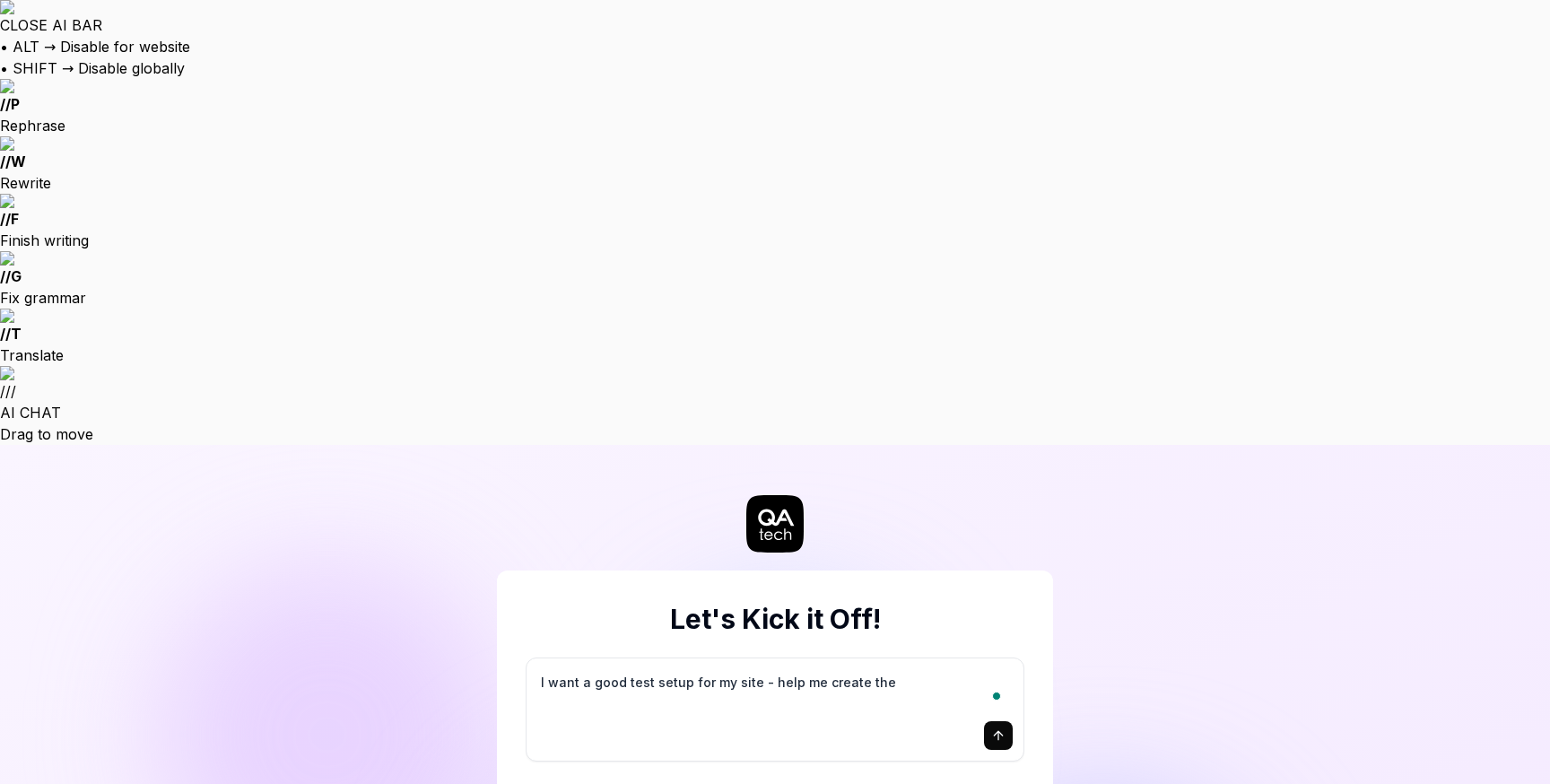
type textarea "I want a good test setup for my site - help me create the"
type textarea "*"
type textarea "I want a good test setup for my site - help me create the f"
type textarea "*"
type textarea "I want a good test setup for my site - help me create the fi"
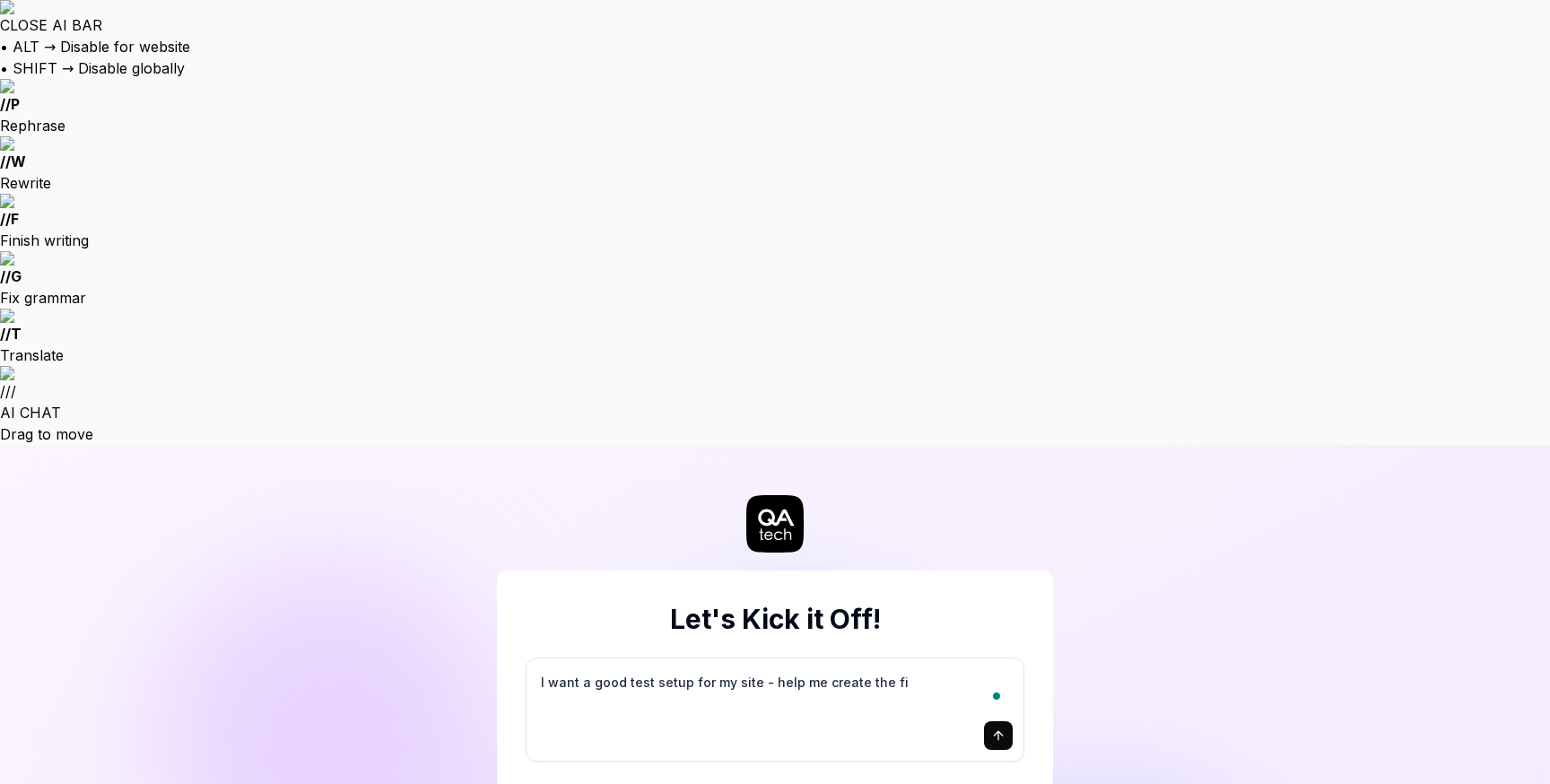
type textarea "*"
type textarea "I want a good test setup for my site - help me create the fir"
type textarea "*"
type textarea "I want a good test setup for my site - help me create the firs"
type textarea "*"
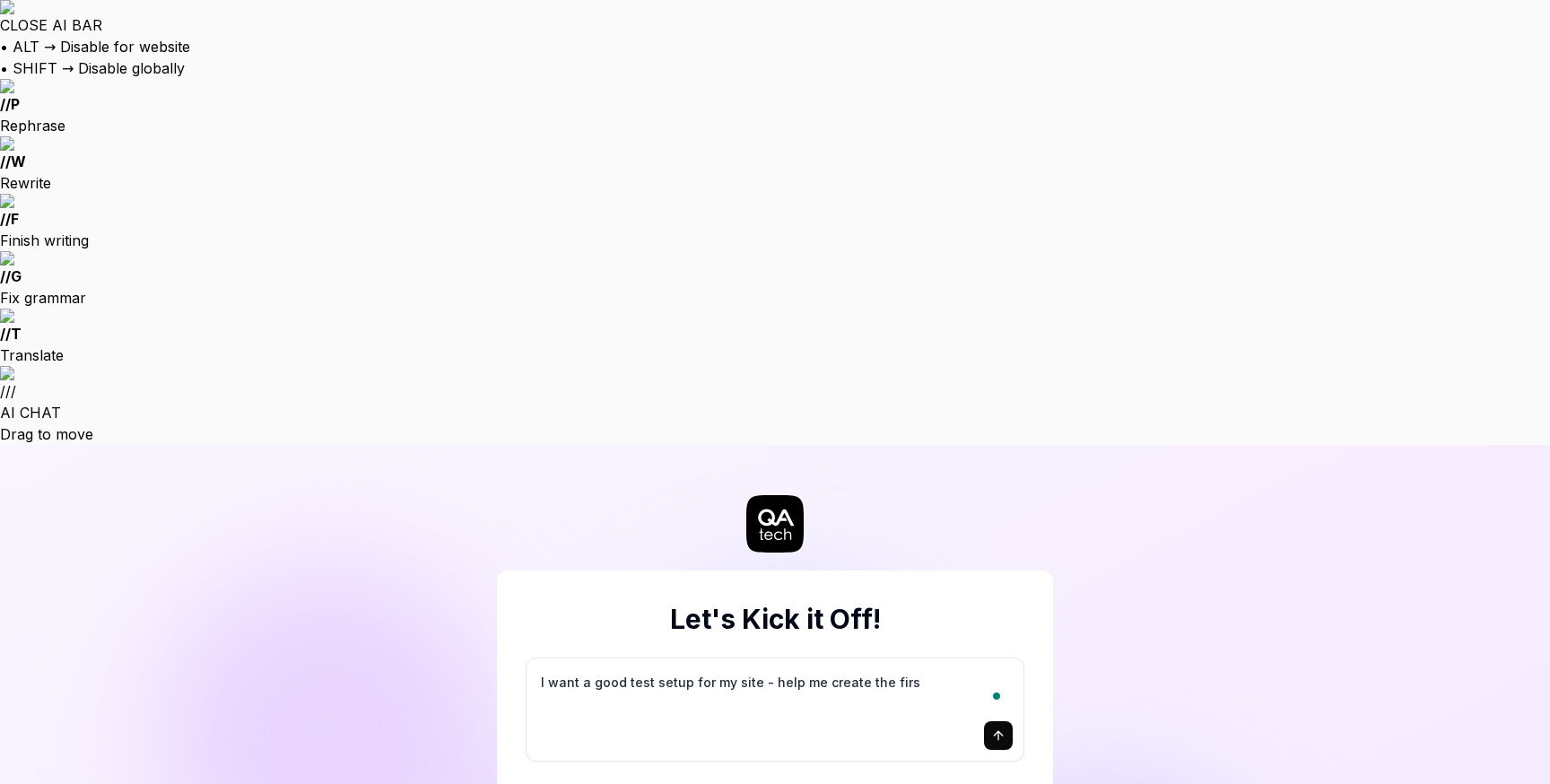
type textarea "I want a good test setup for my site - help me create the first"
type textarea "*"
type textarea "I want a good test setup for my site - help me create the first"
type textarea "*"
type textarea "I want a good test setup for my site - help me create the first 3"
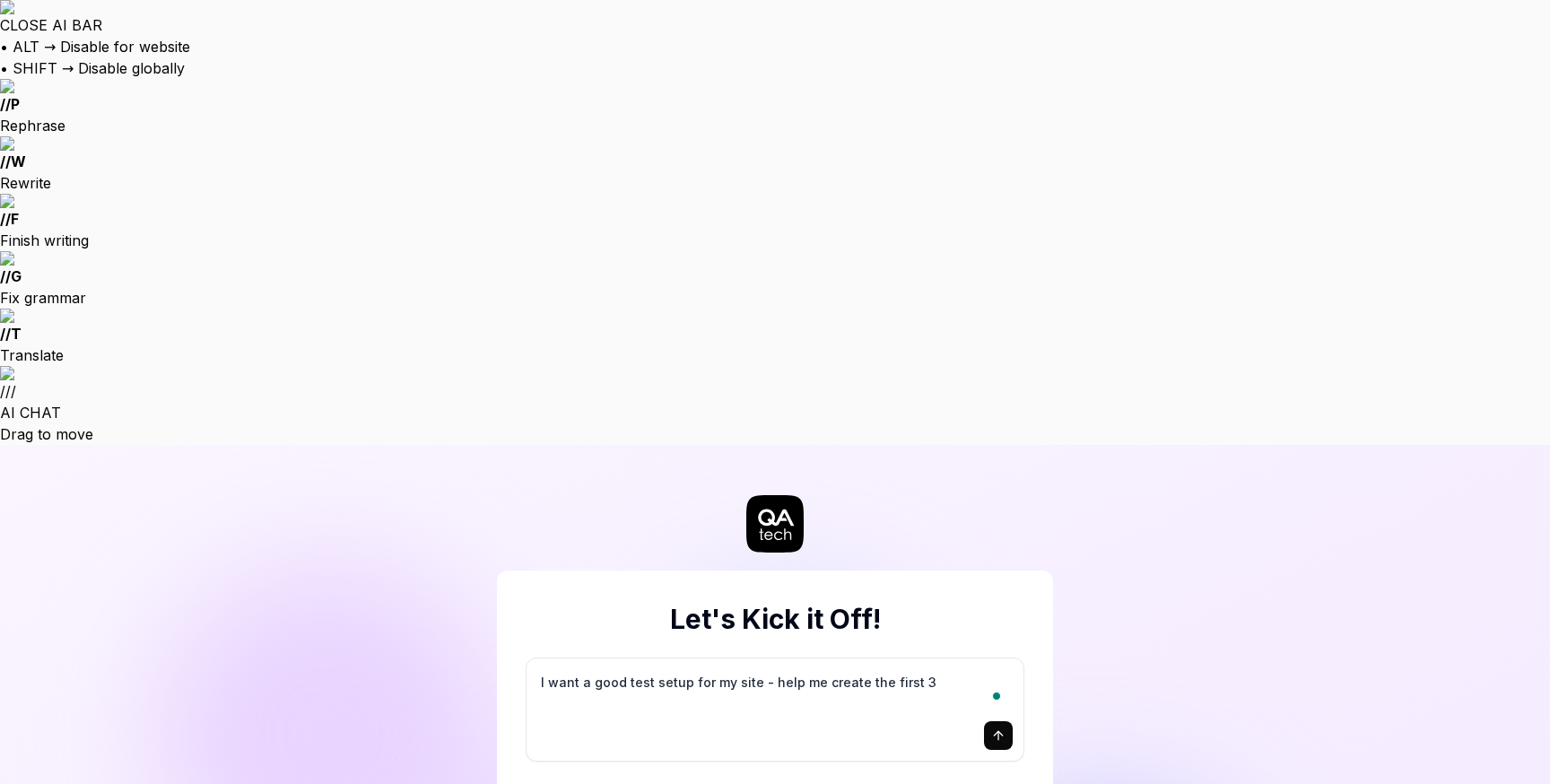
type textarea "*"
type textarea "I want a good test setup for my site - help me create the first 3-"
type textarea "*"
type textarea "I want a good test setup for my site - help me create the first 3-5"
type textarea "*"
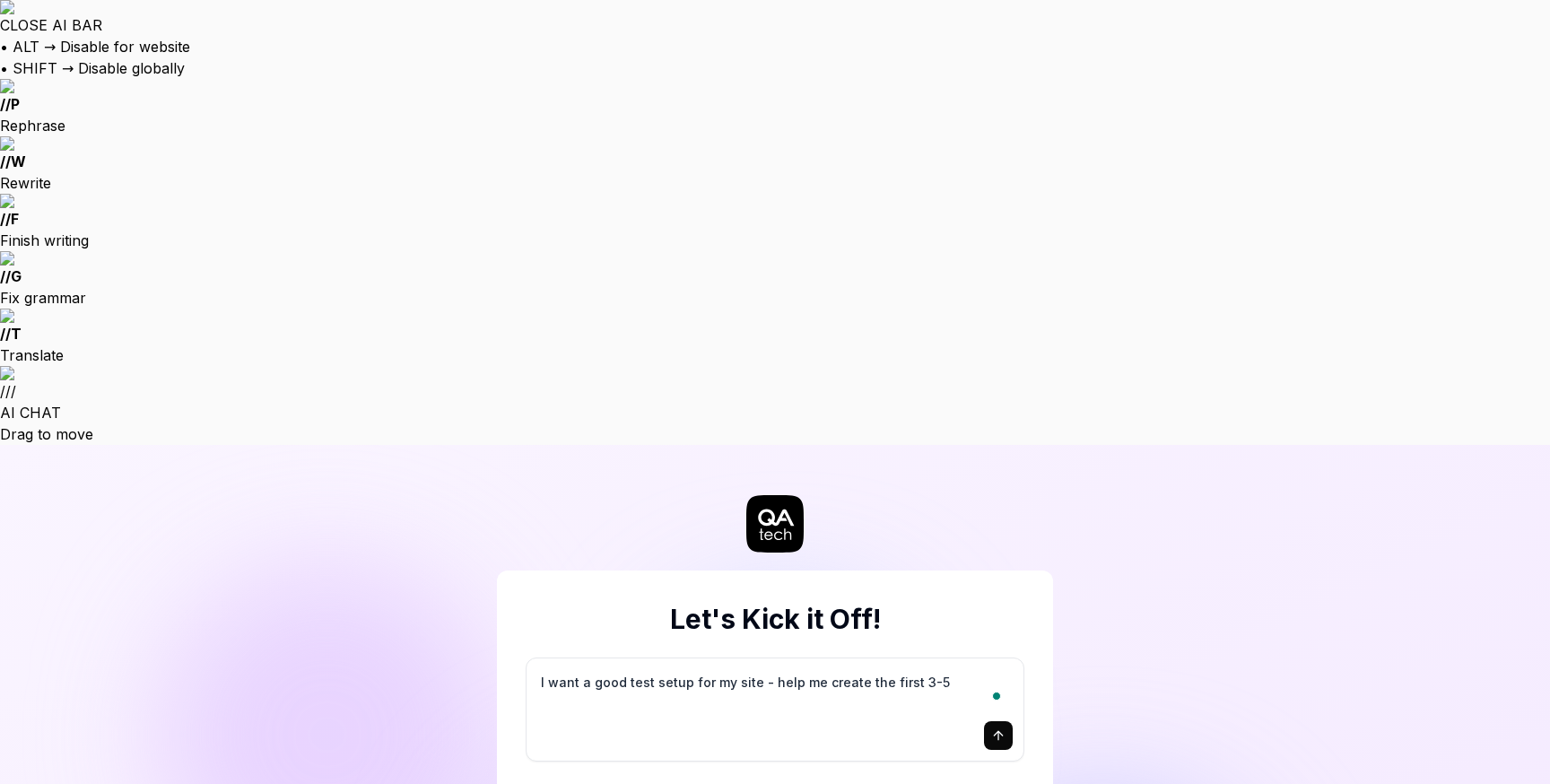
type textarea "I want a good test setup for my site - help me create the first 3-5"
type textarea "*"
type textarea "I want a good test setup for my site - help me create the first 3-5 t"
type textarea "*"
type textarea "I want a good test setup for my site - help me create the first 3-5 te"
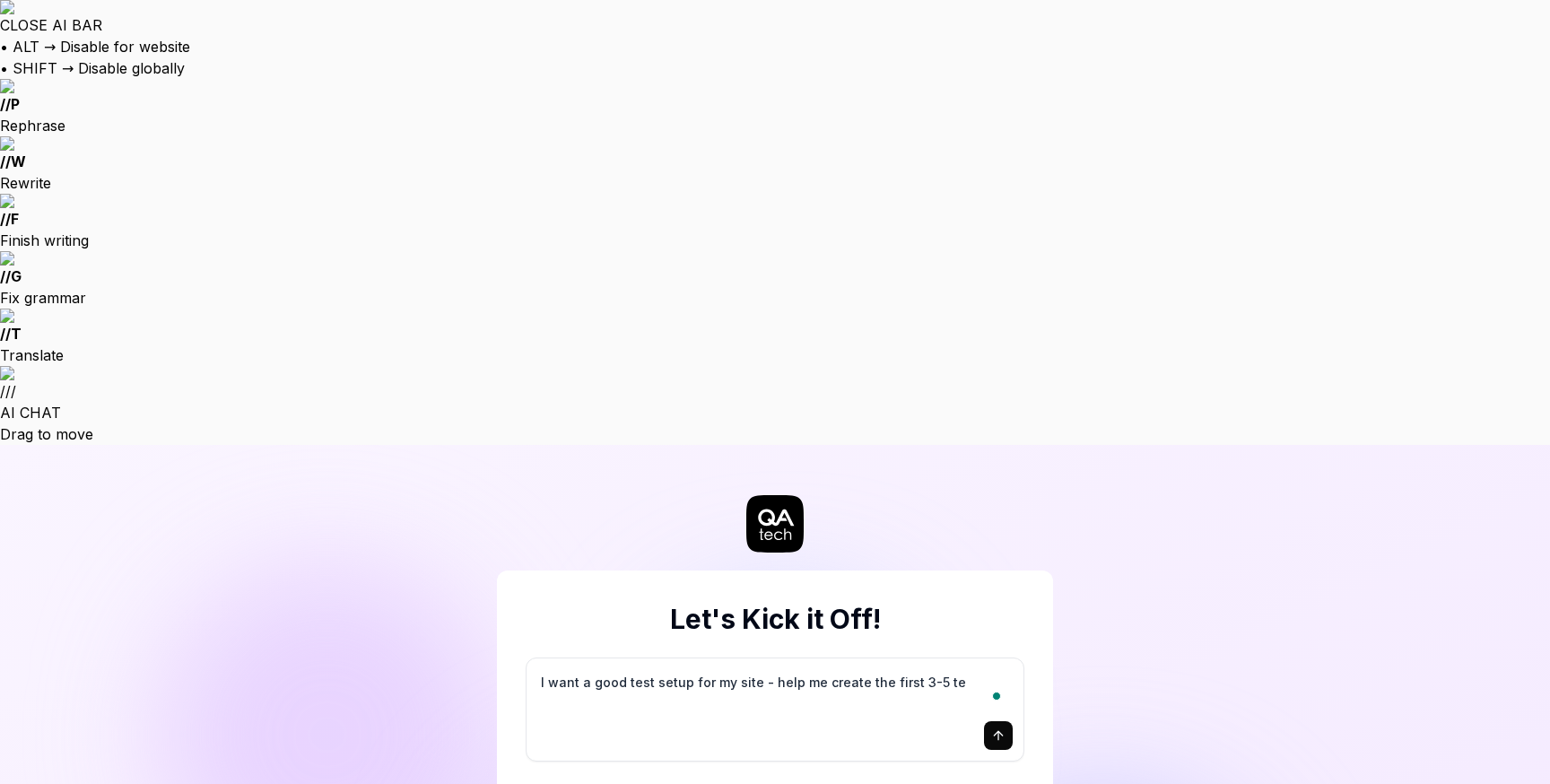
type textarea "*"
type textarea "I want a good test setup for my site - help me create the first 3-5 tes"
type textarea "*"
type textarea "I want a good test setup for my site - help me create the first 3-5 test"
type textarea "*"
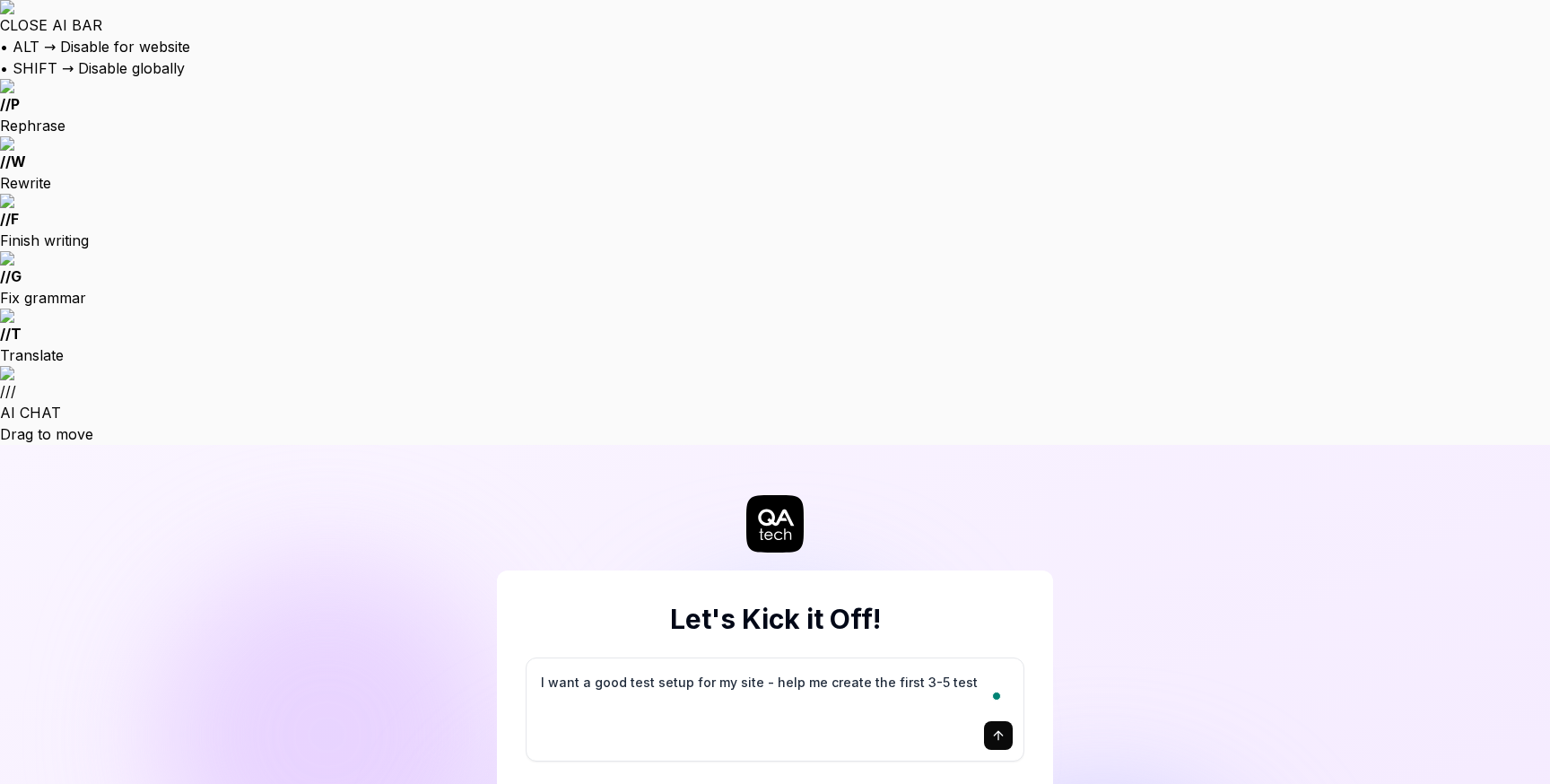
type textarea "I want a good test setup for my site - help me create the first 3-5 test"
type textarea "*"
type textarea "I want a good test setup for my site - help me create the first 3-5 test c"
type textarea "*"
type textarea "I want a good test setup for my site - help me create the first 3-5 test ca"
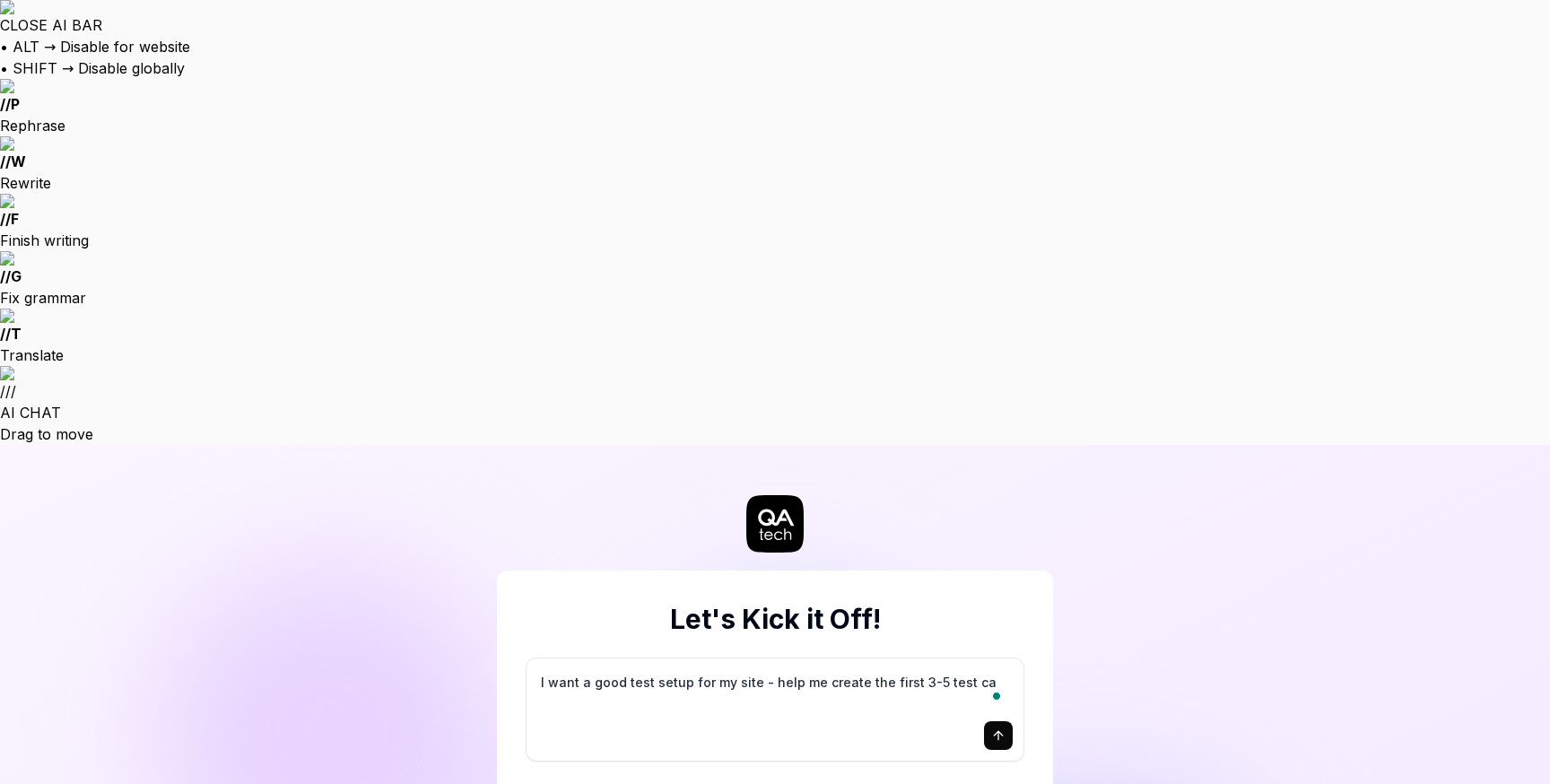
type textarea "*"
type textarea "I want a good test setup for my site - help me create the first 3-5 test cas"
type textarea "*"
type textarea "I want a good test setup for my site - help me create the first 3-5 test case"
type textarea "*"
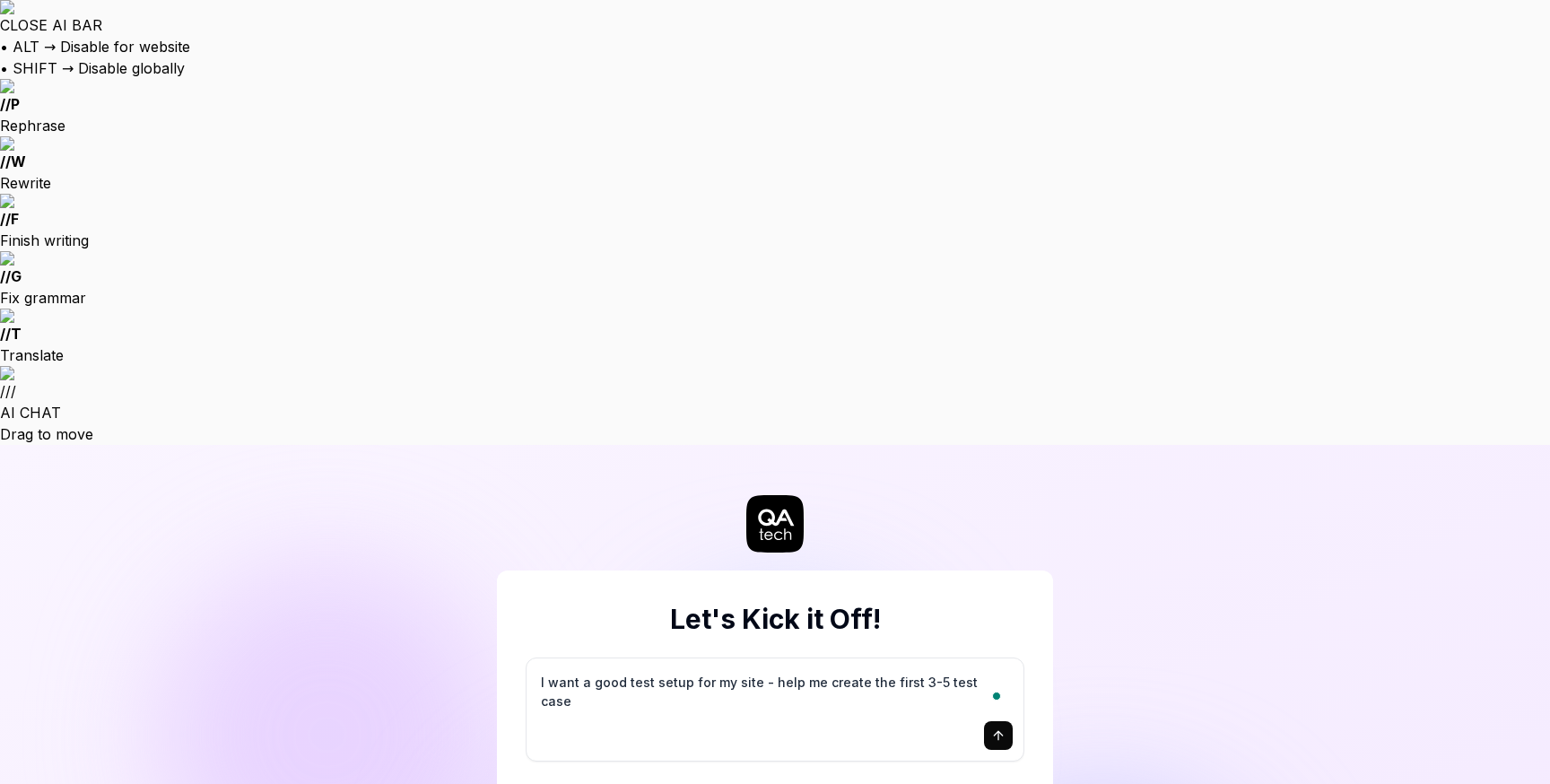
type textarea "I want a good test setup for my site - help me create the first 3-5 test cases"
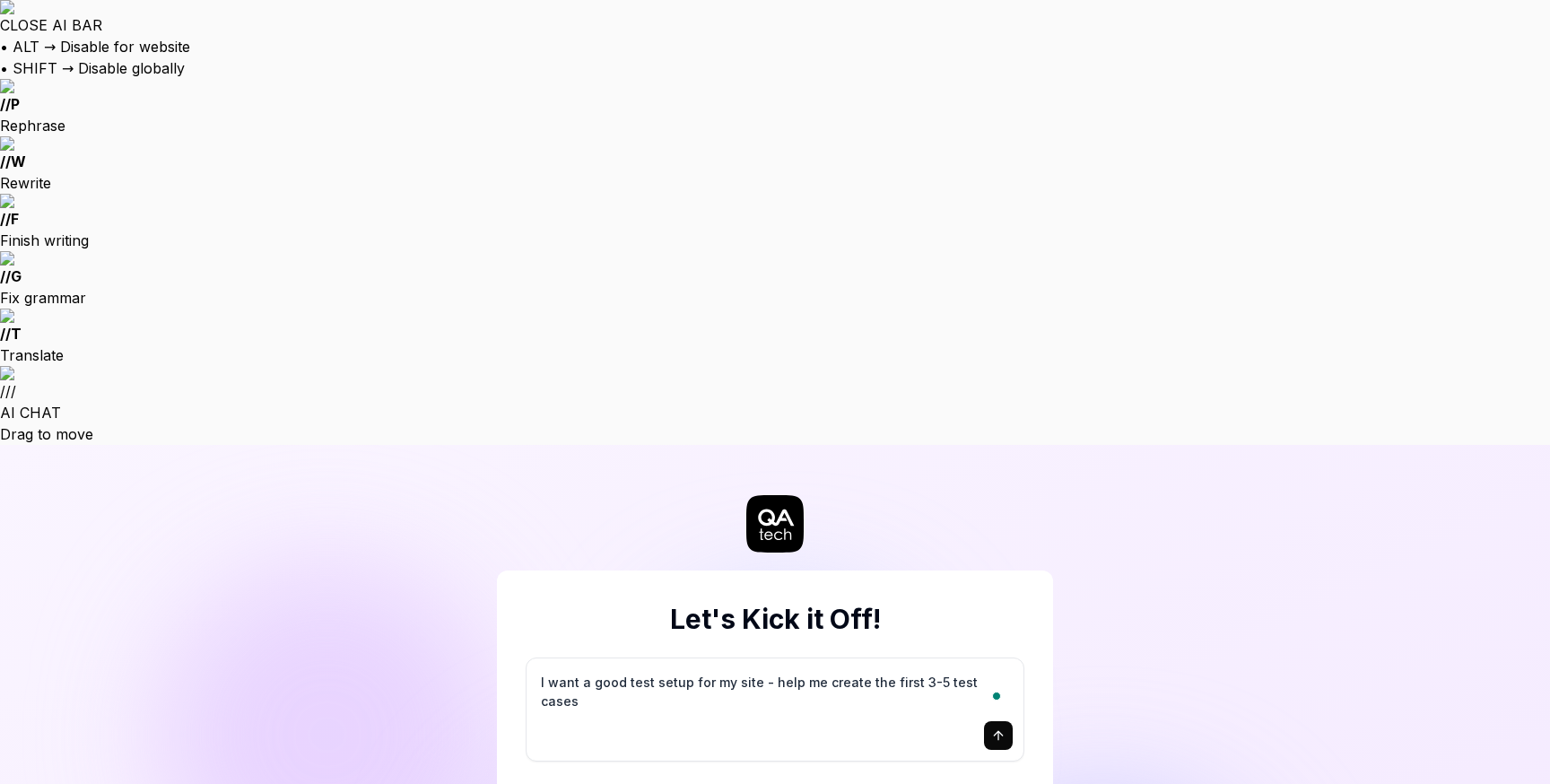
click at [1005, 721] on button "submit" at bounding box center [999, 736] width 29 height 29
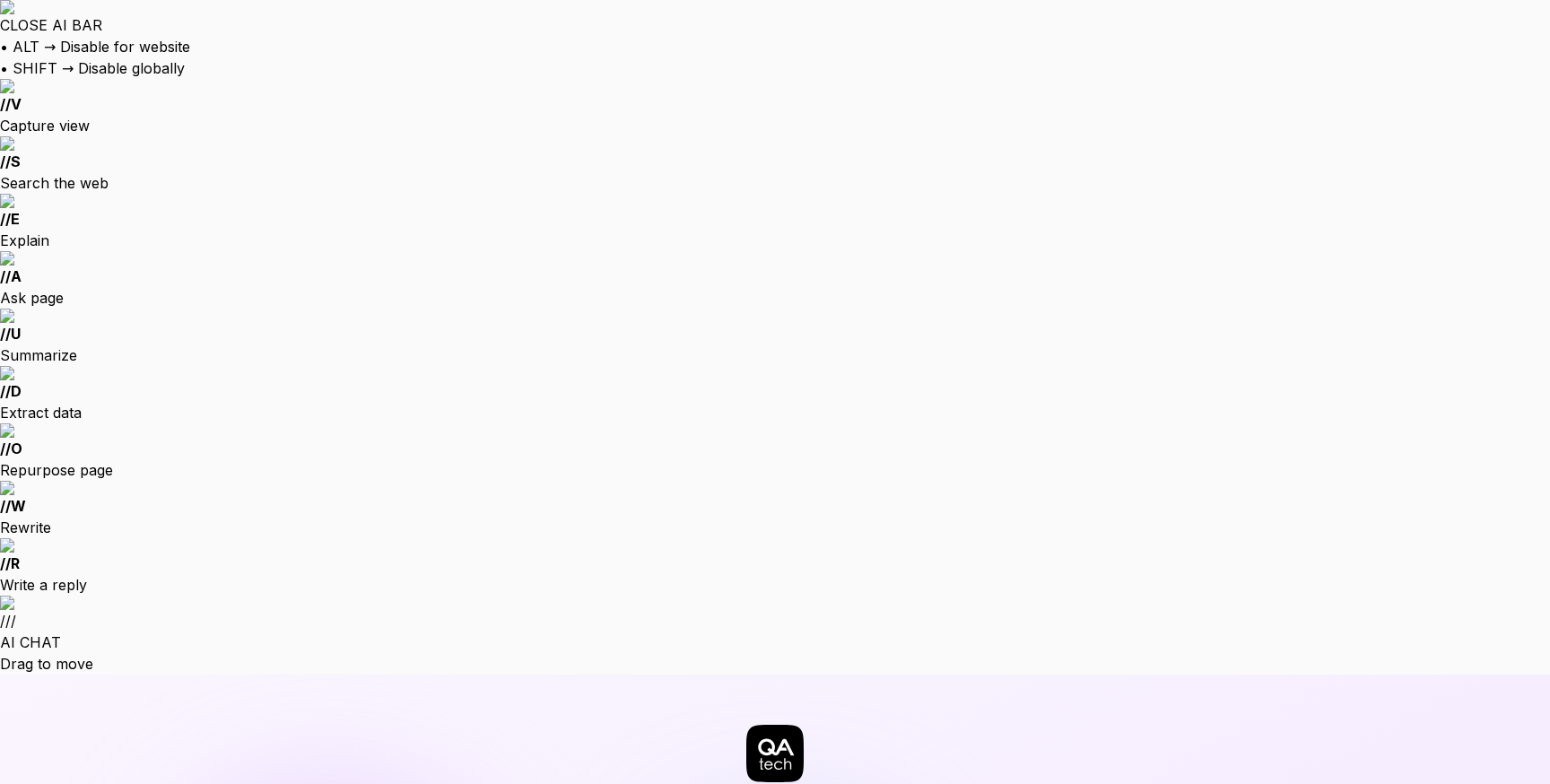
type textarea "*"
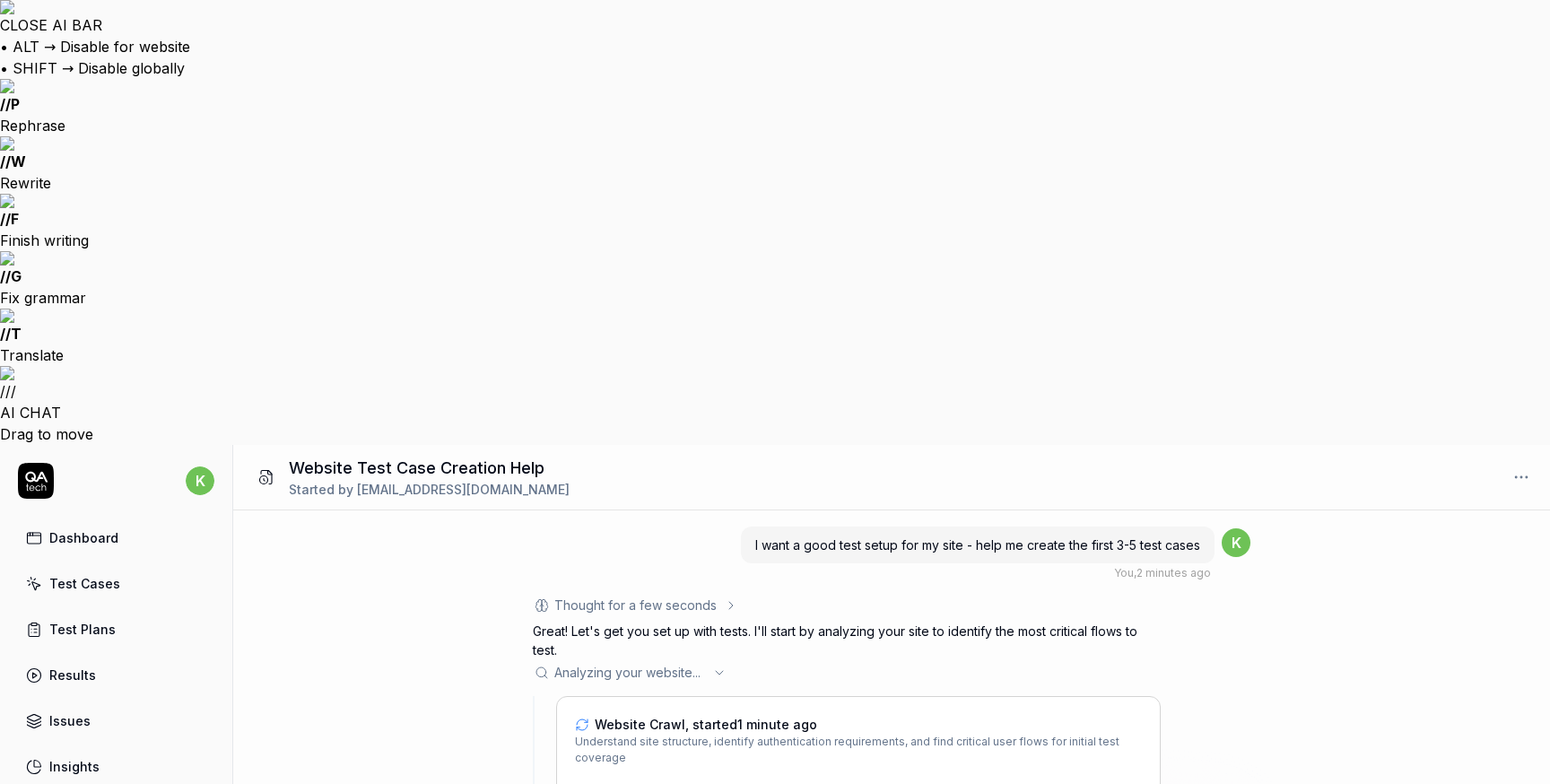
type textarea "*"
